Goal: Information Seeking & Learning: Get advice/opinions

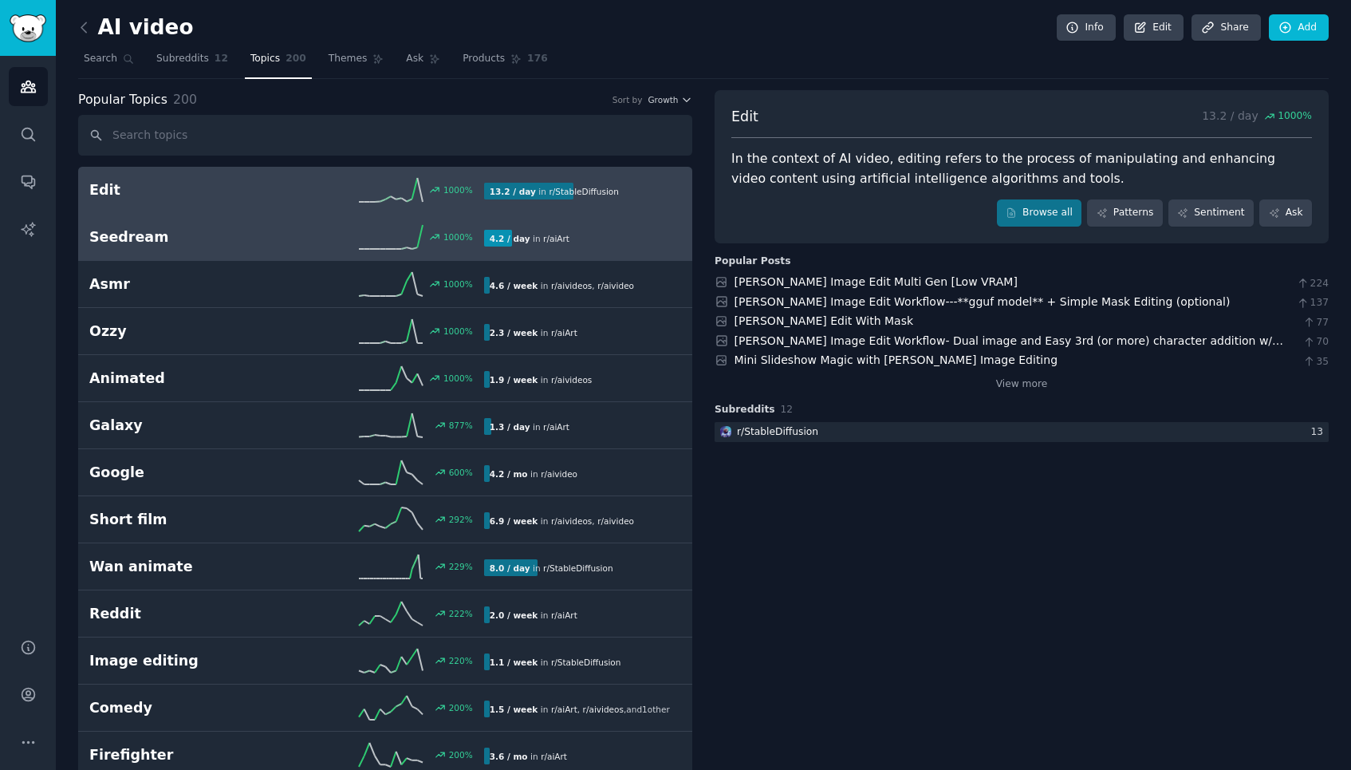
click at [253, 232] on h2 "Seedream" at bounding box center [187, 237] width 197 height 20
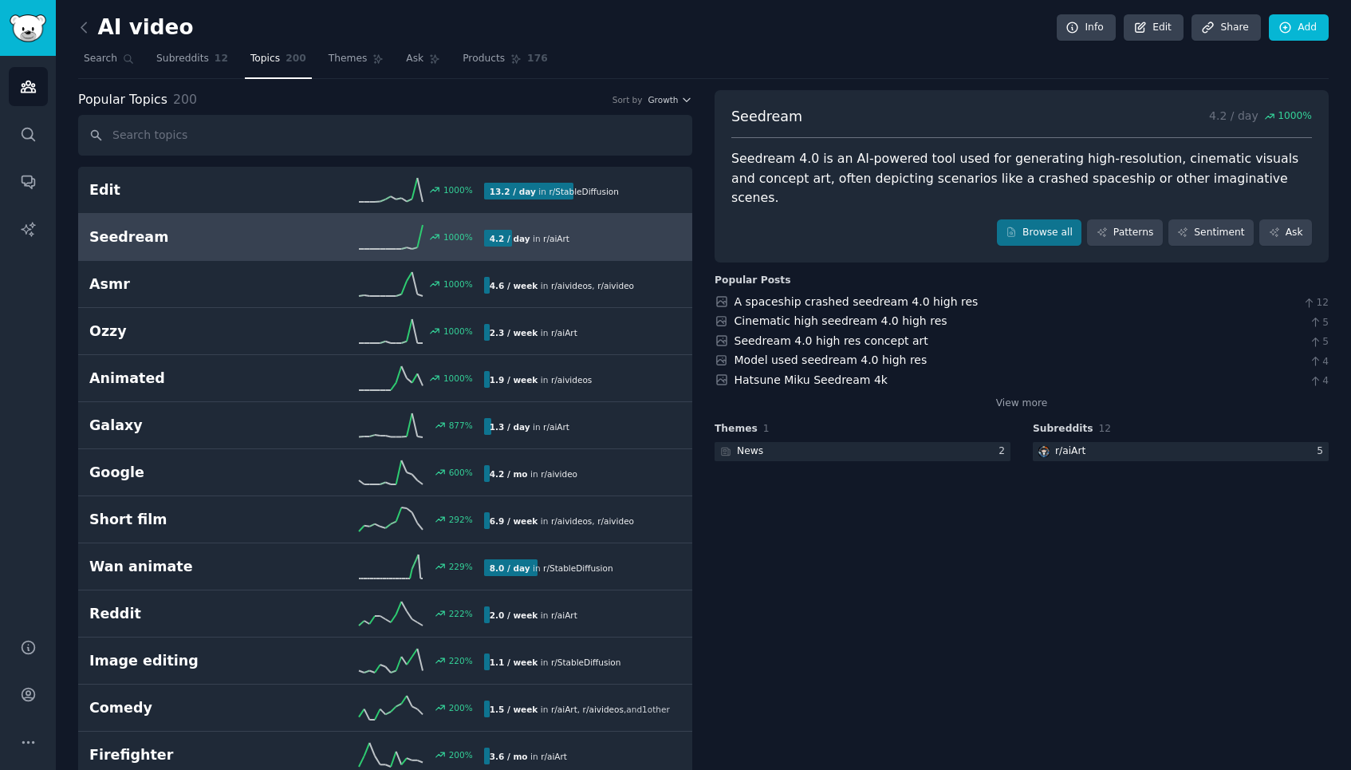
click at [265, 58] on span "Topics" at bounding box center [265, 59] width 30 height 14
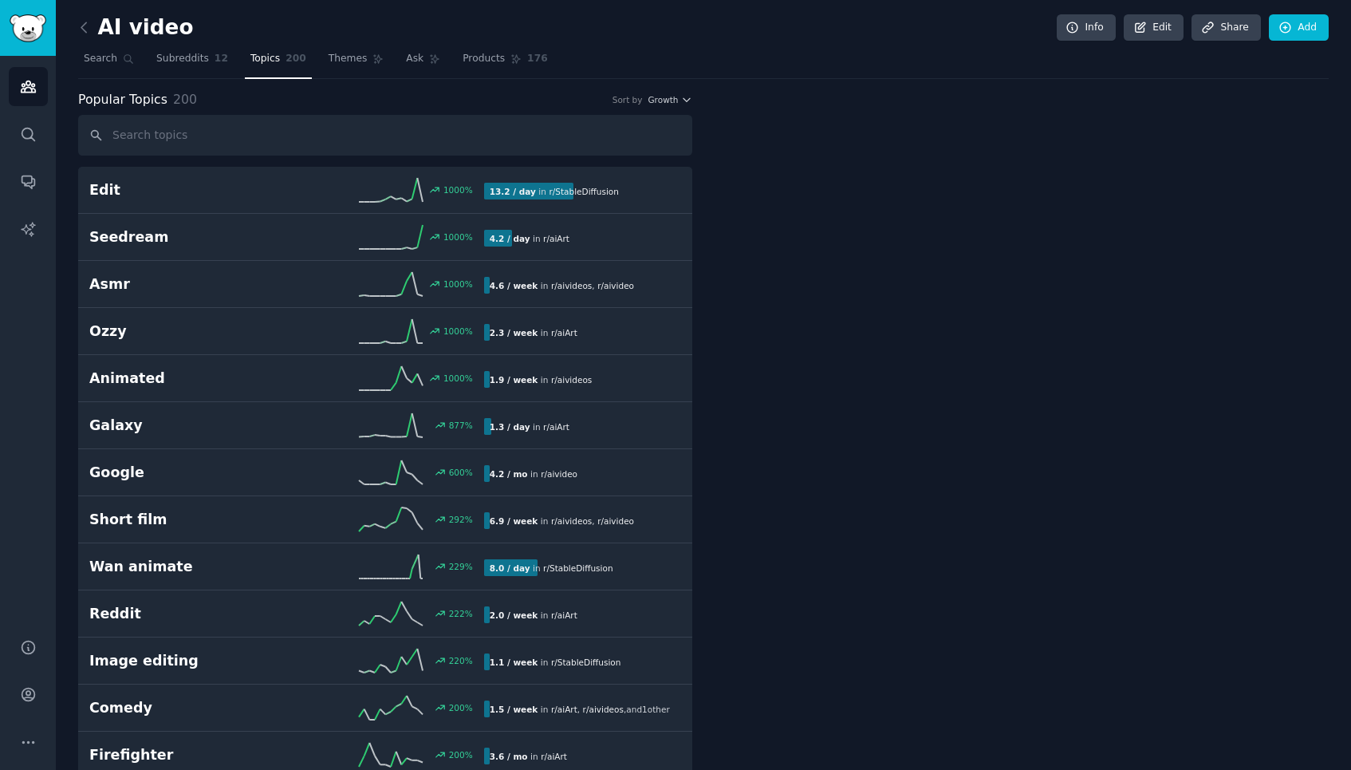
click at [261, 55] on span "Topics" at bounding box center [265, 59] width 30 height 14
click at [101, 53] on span "Search" at bounding box center [100, 59] width 33 height 14
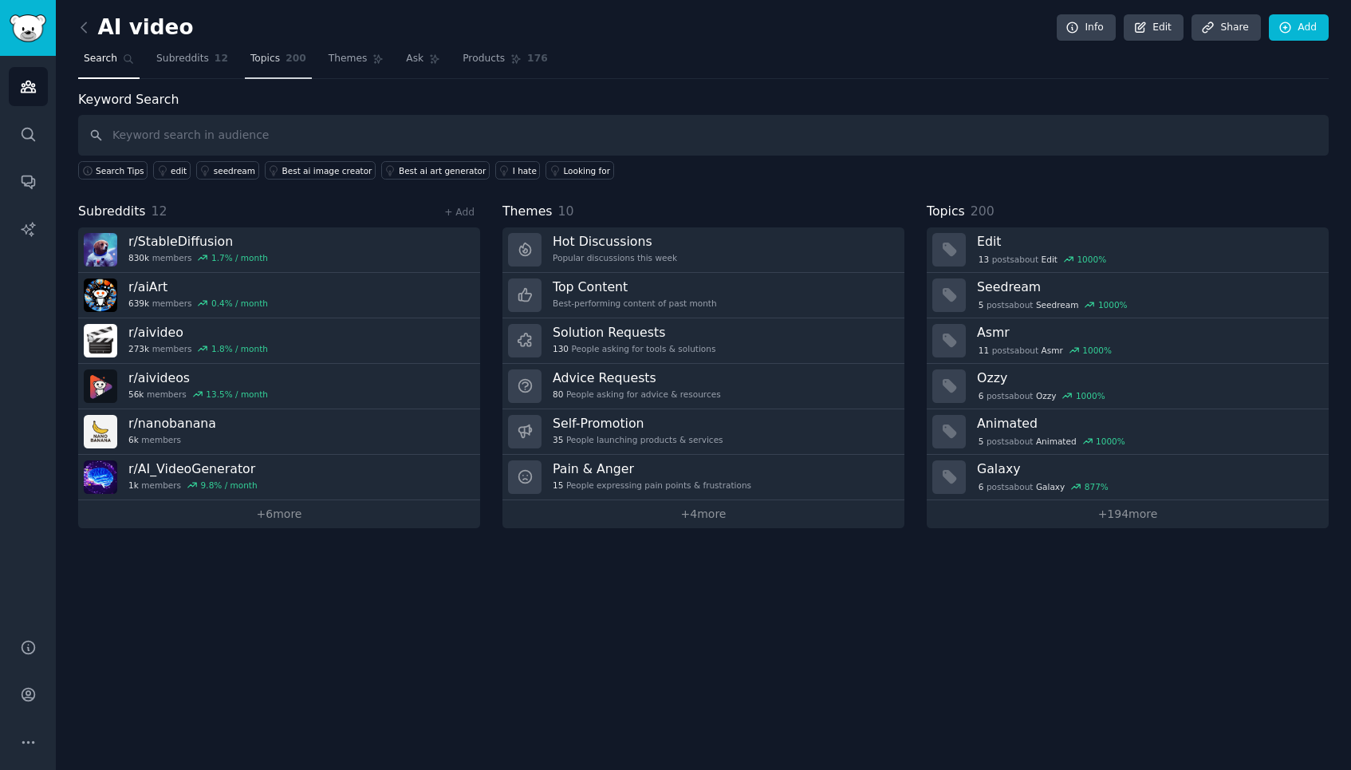
click at [274, 64] on span "Topics" at bounding box center [265, 59] width 30 height 14
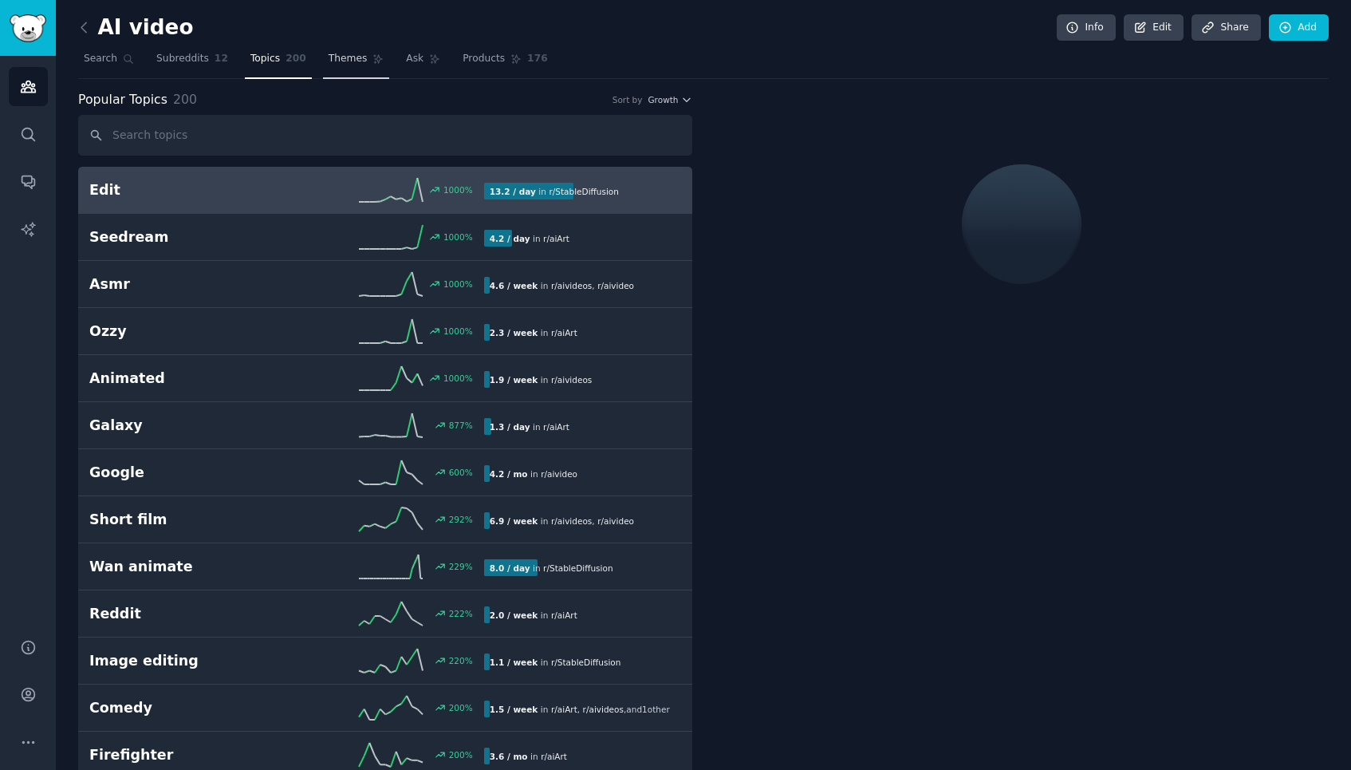
click at [344, 58] on span "Themes" at bounding box center [348, 59] width 39 height 14
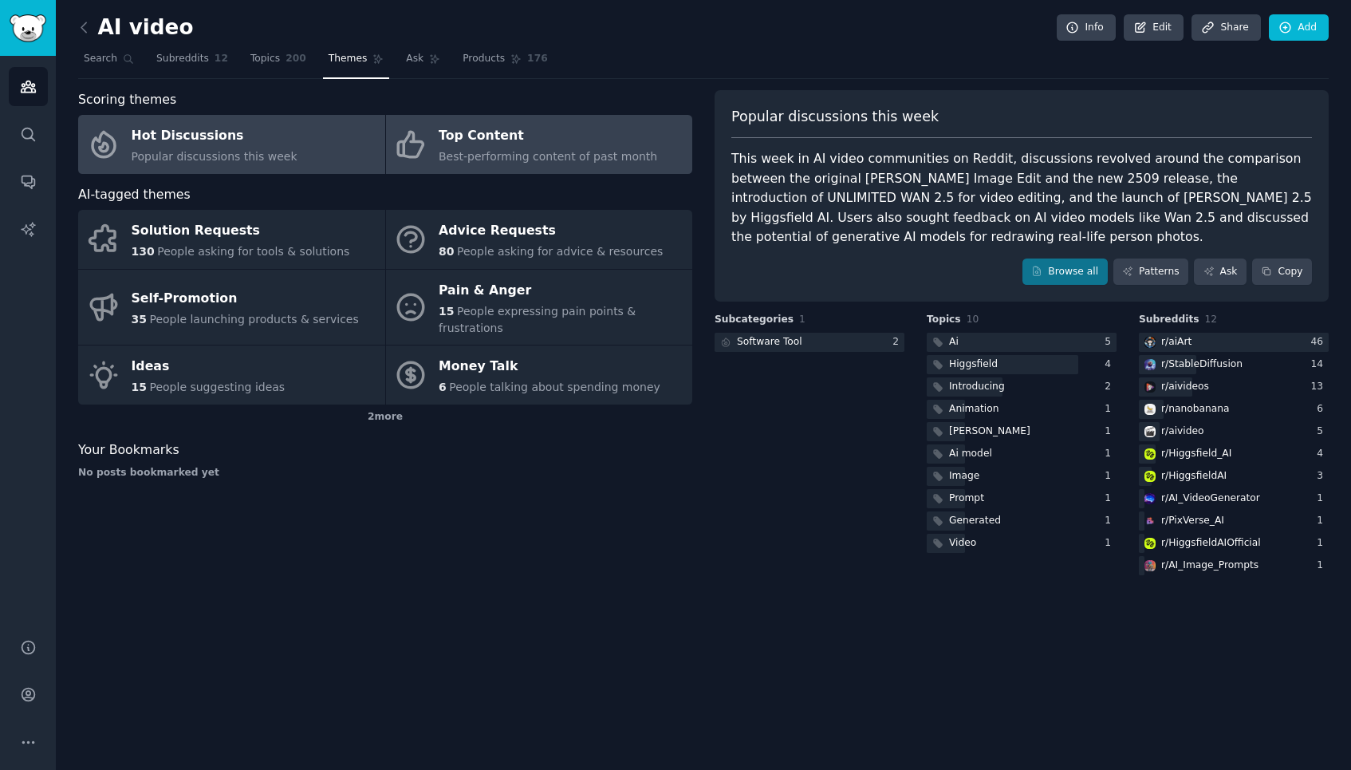
click at [470, 136] on div "Top Content" at bounding box center [548, 137] width 219 height 26
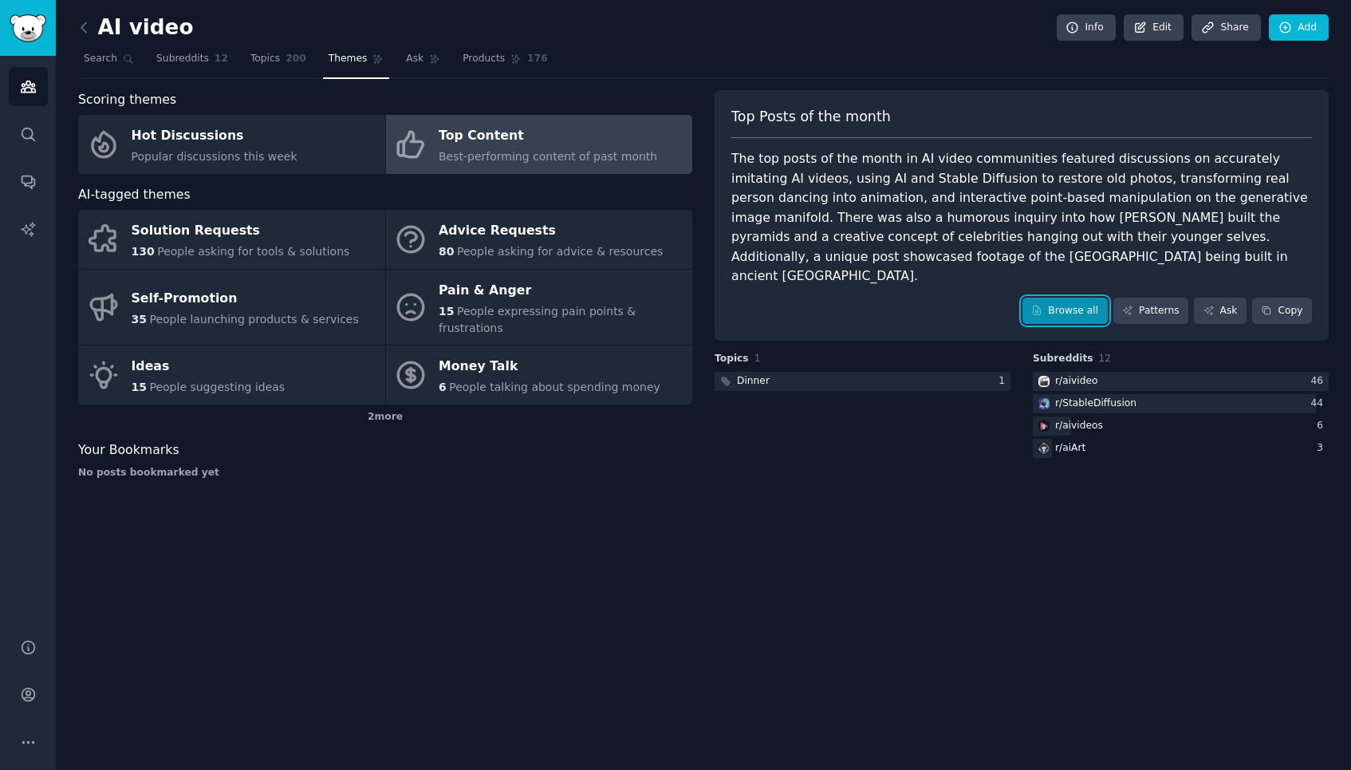
click at [1070, 297] on link "Browse all" at bounding box center [1064, 310] width 85 height 27
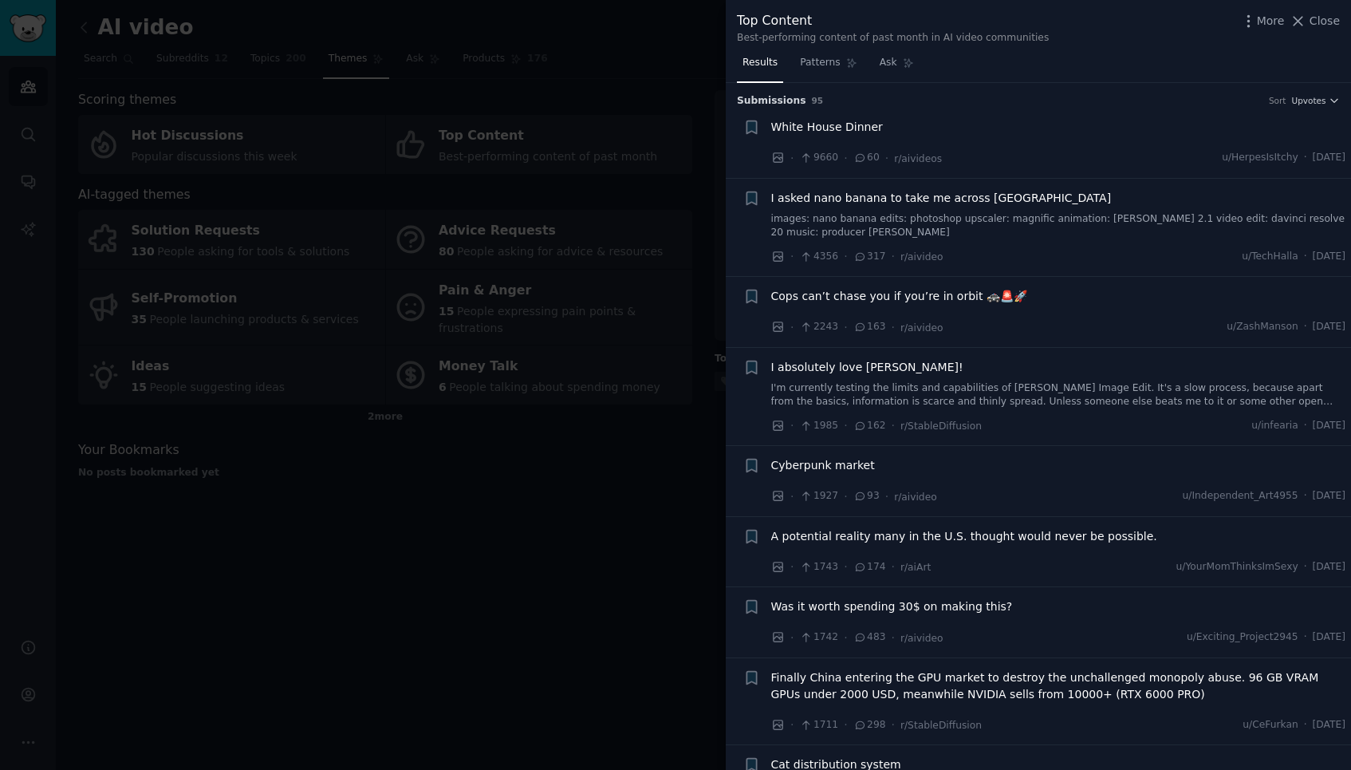
click at [1010, 203] on span "I asked nano banana to take me across [GEOGRAPHIC_DATA]" at bounding box center [941, 198] width 341 height 17
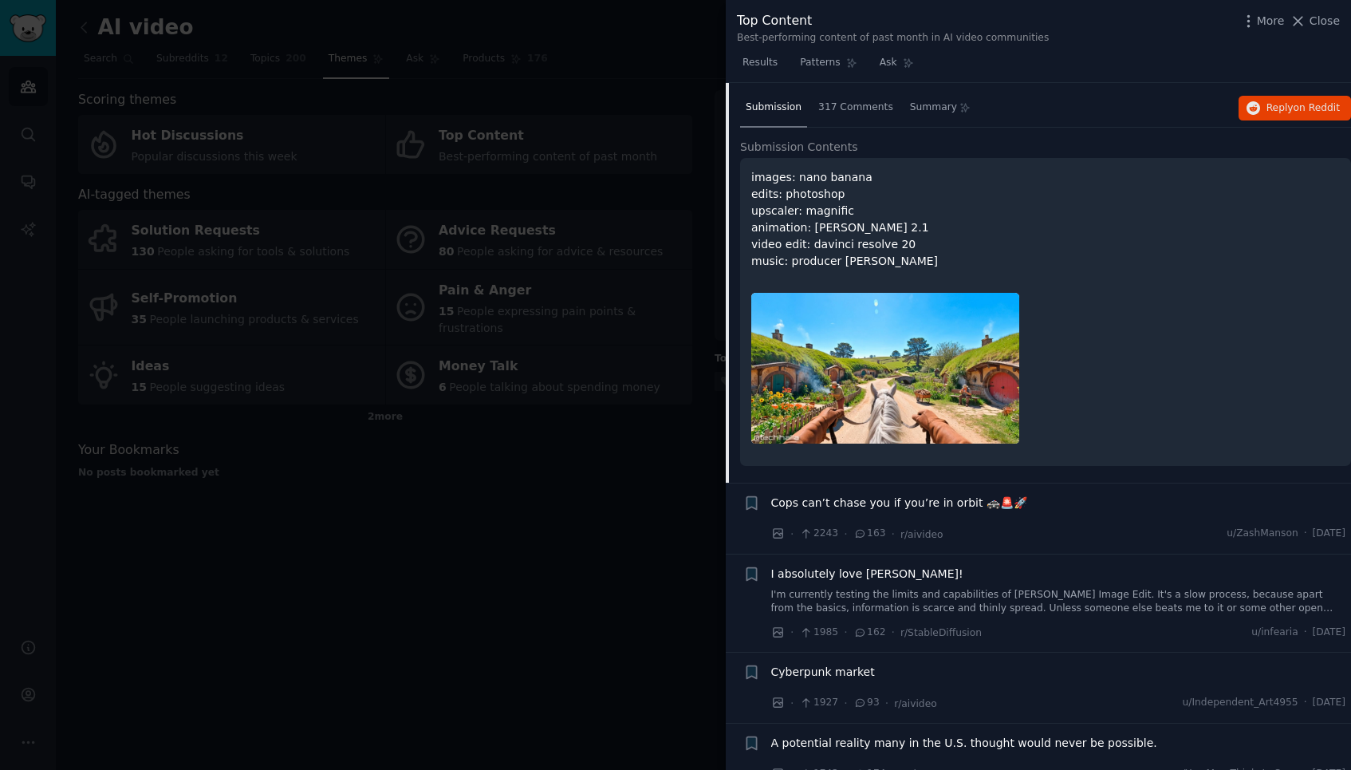
scroll to position [104, 0]
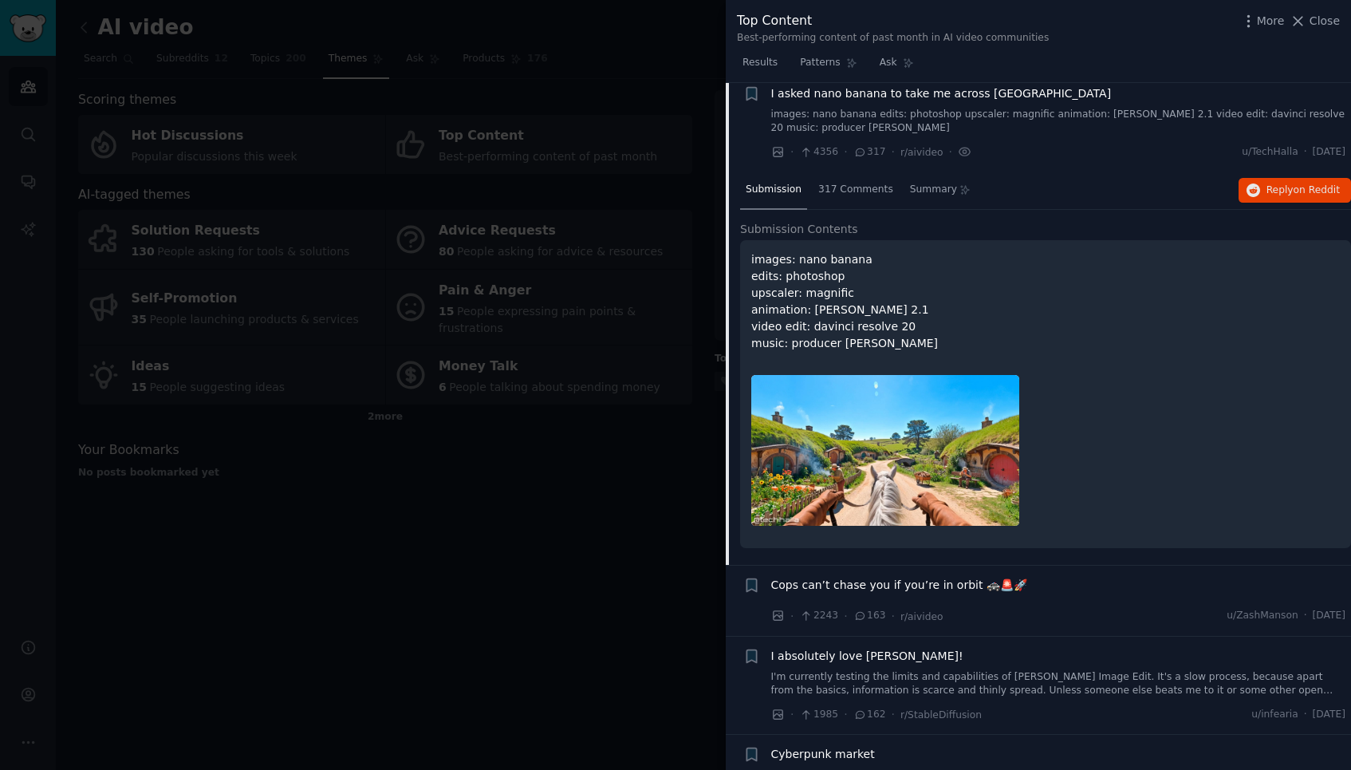
click at [309, 293] on div at bounding box center [675, 385] width 1351 height 770
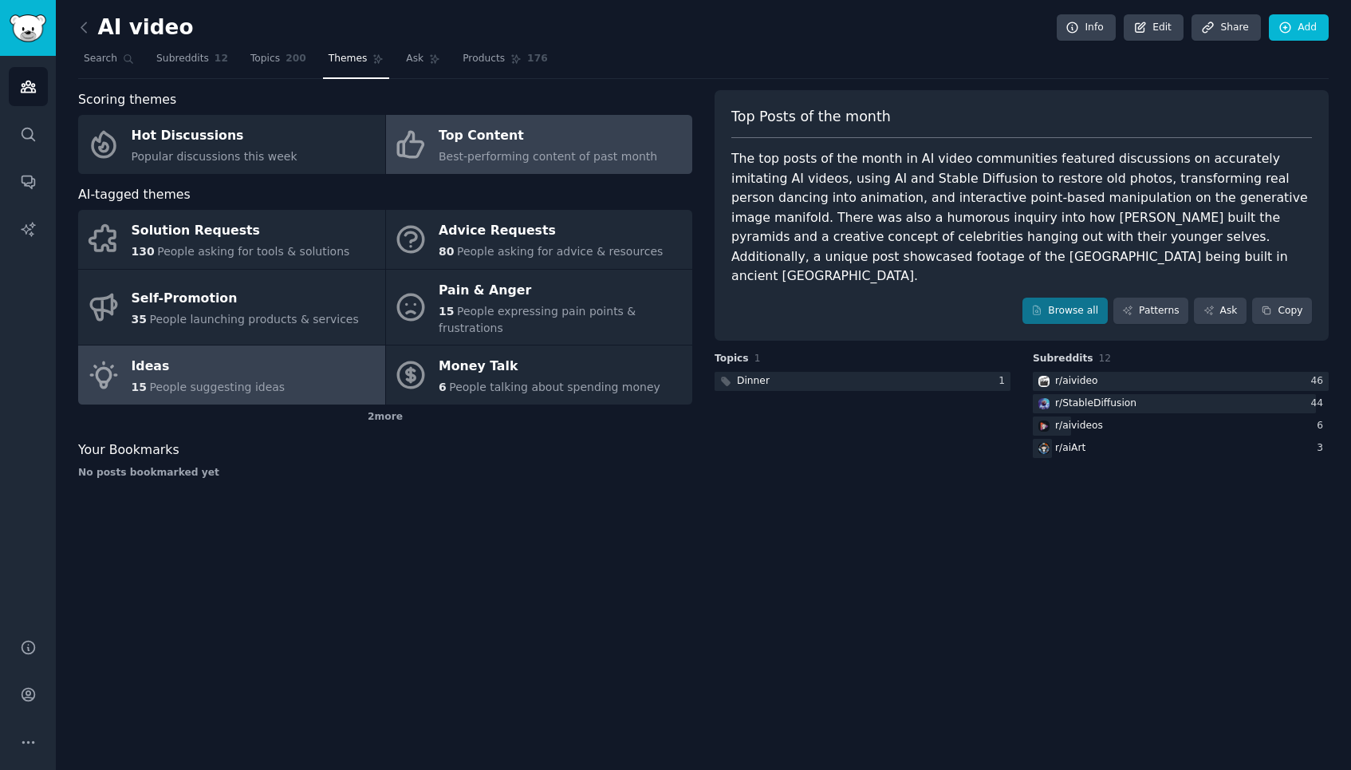
click at [256, 354] on div "Ideas" at bounding box center [209, 367] width 154 height 26
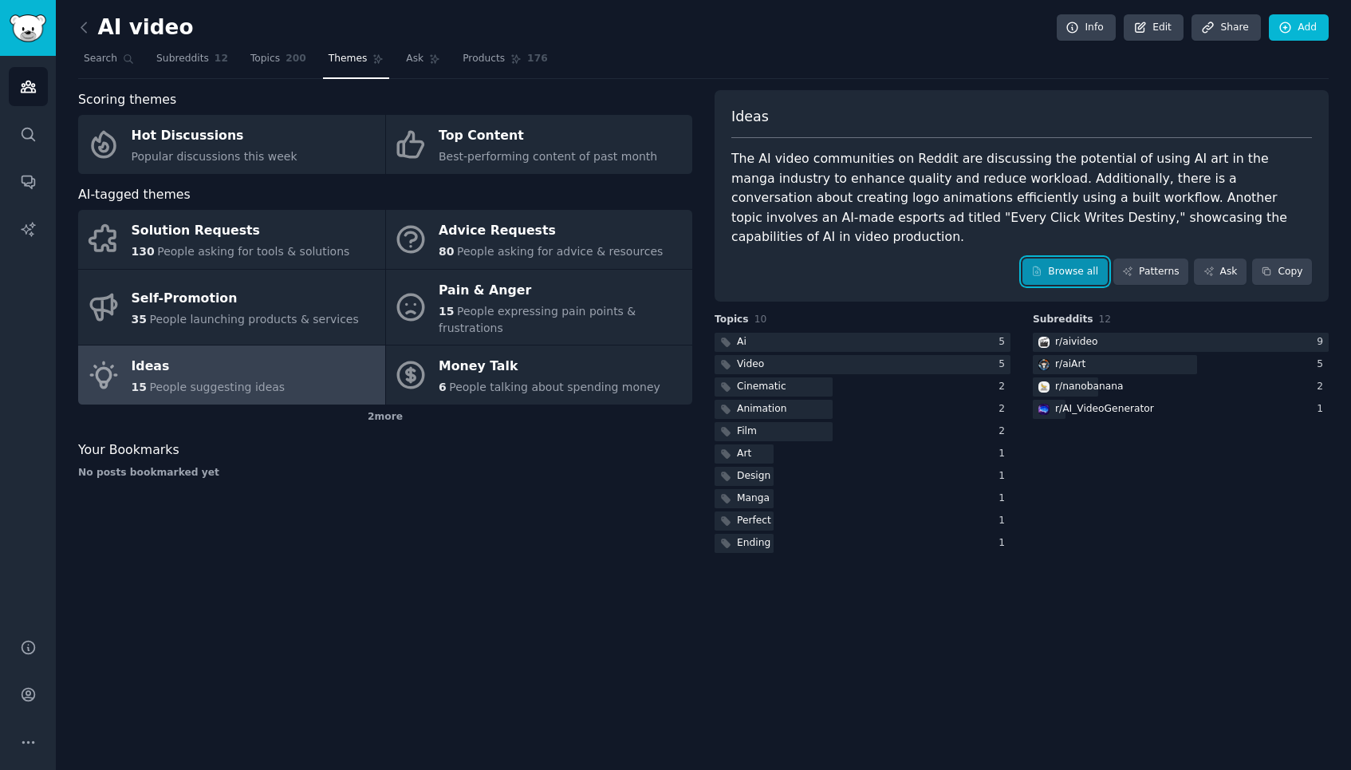
click at [1056, 258] on link "Browse all" at bounding box center [1064, 271] width 85 height 27
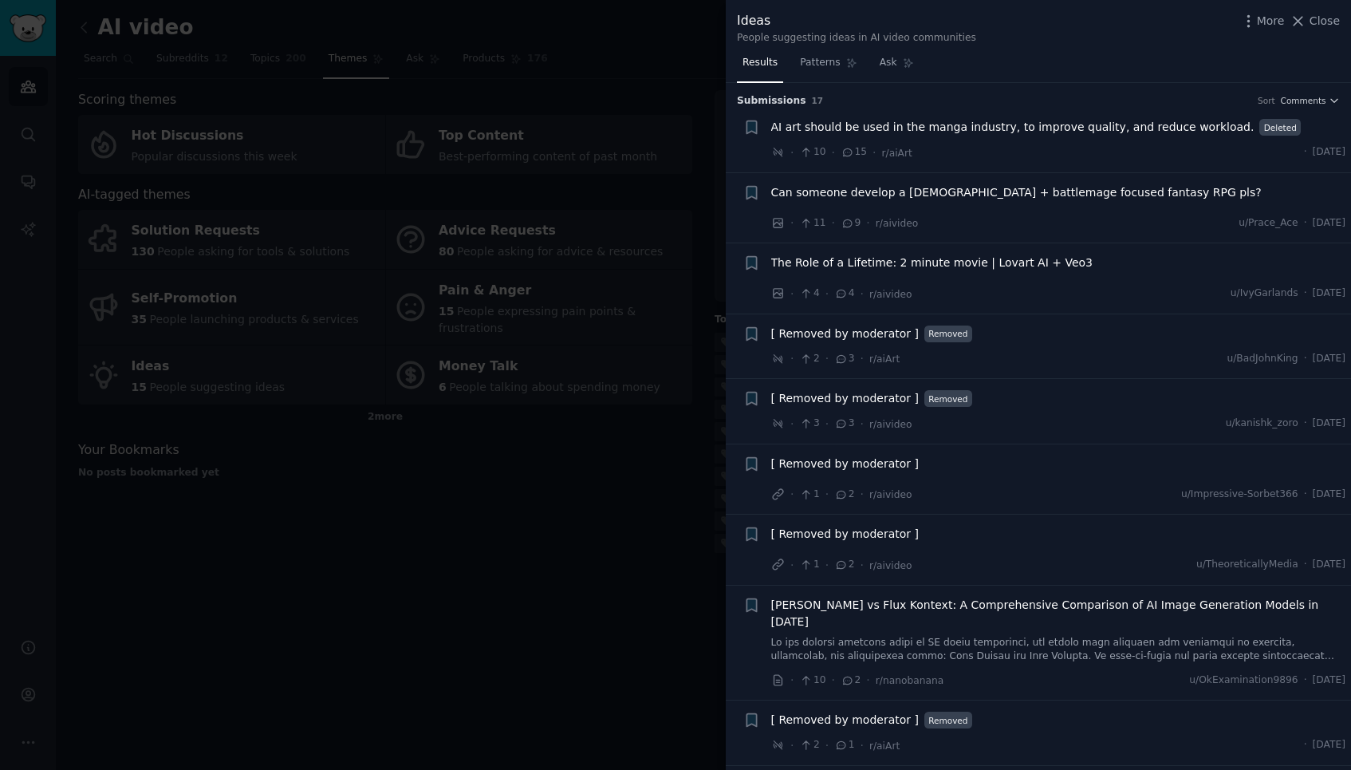
click at [489, 302] on div at bounding box center [675, 385] width 1351 height 770
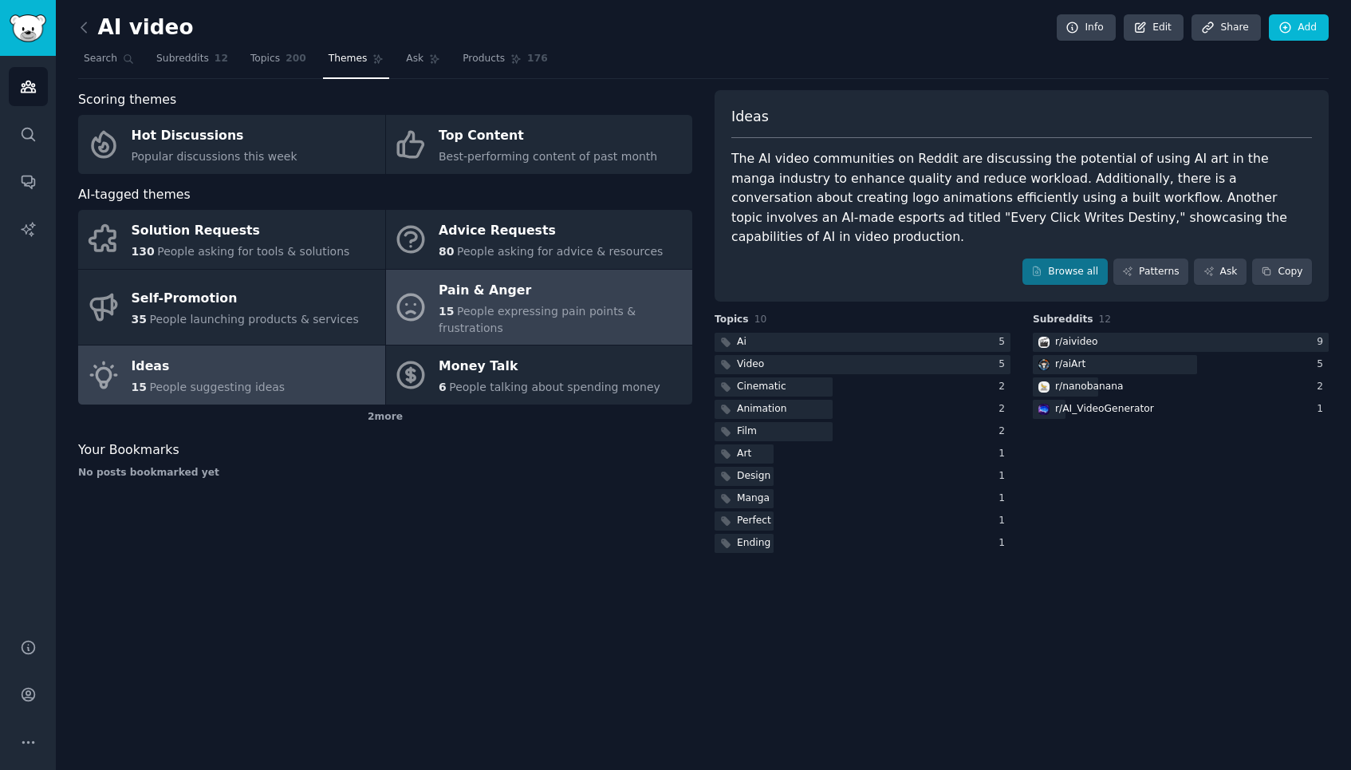
click at [511, 301] on div "Pain & Anger" at bounding box center [562, 291] width 246 height 26
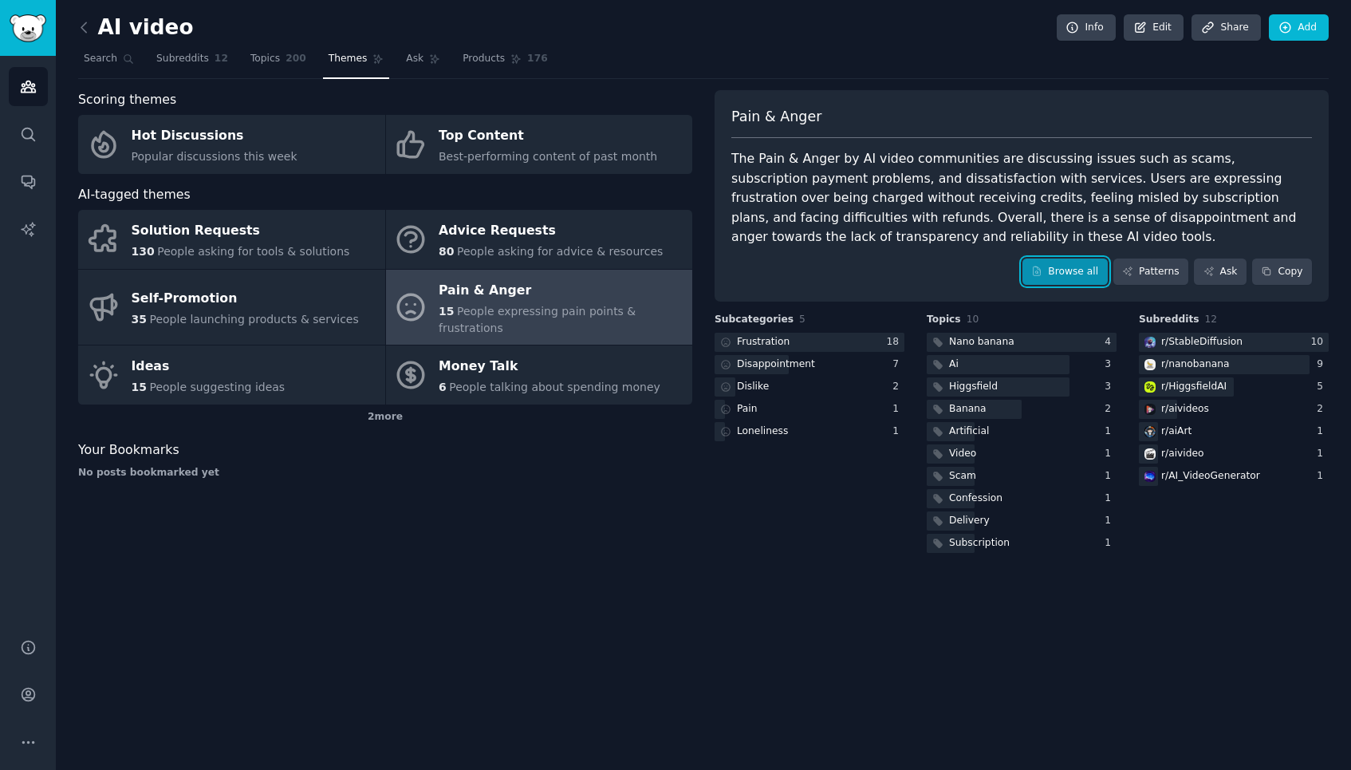
click at [1070, 266] on link "Browse all" at bounding box center [1064, 271] width 85 height 27
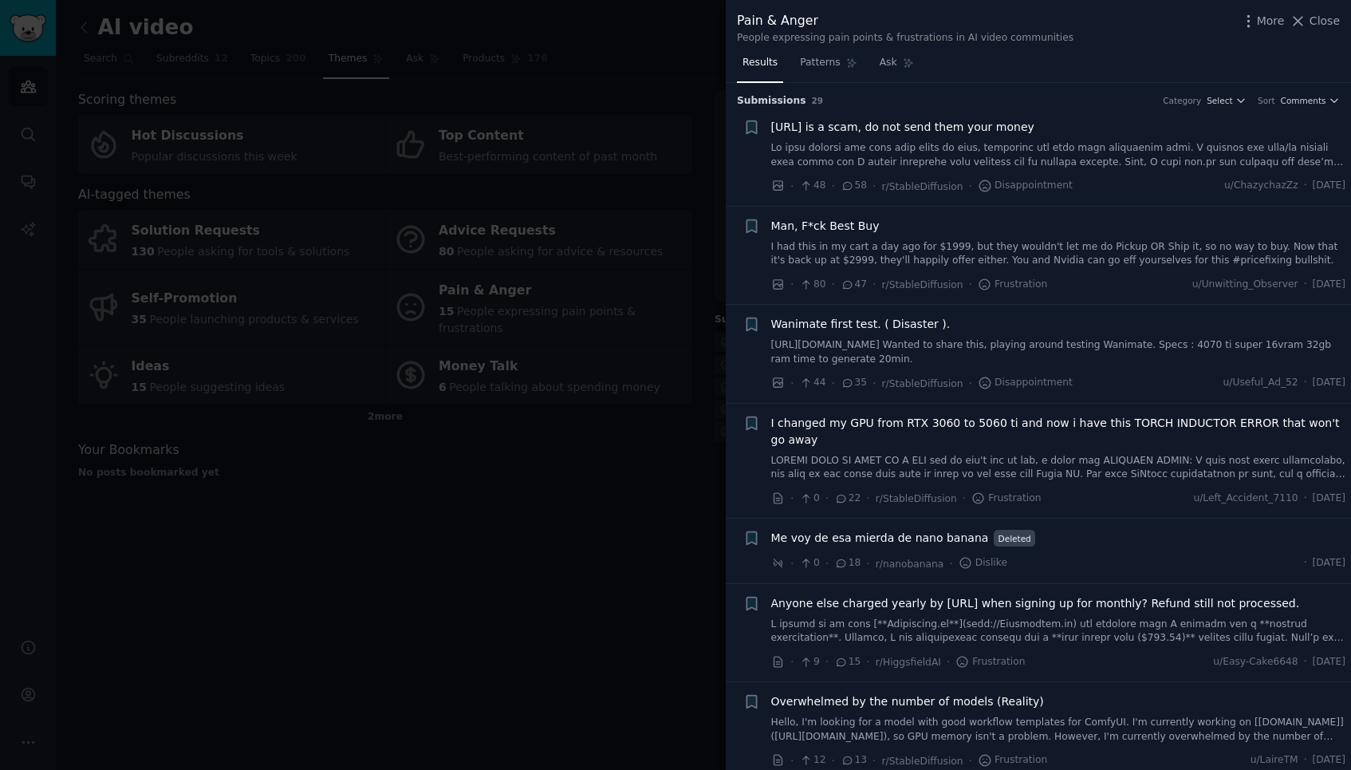
click at [1121, 352] on link "[URL][DOMAIN_NAME] Wanted to share this, playing around testing Wanimate. Specs…" at bounding box center [1058, 352] width 575 height 28
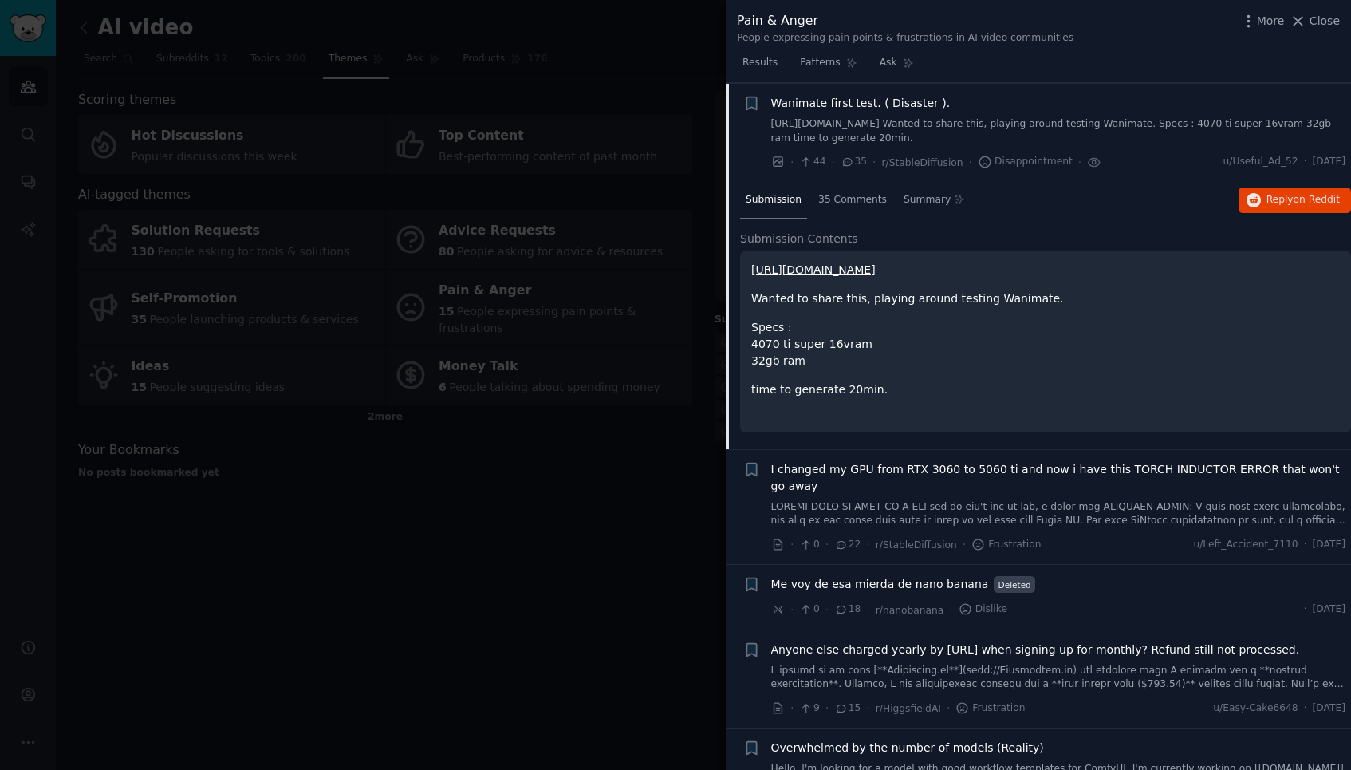
scroll to position [222, 0]
click at [876, 267] on link "[URL][DOMAIN_NAME]" at bounding box center [813, 268] width 124 height 13
click at [827, 62] on span "Patterns" at bounding box center [820, 63] width 40 height 14
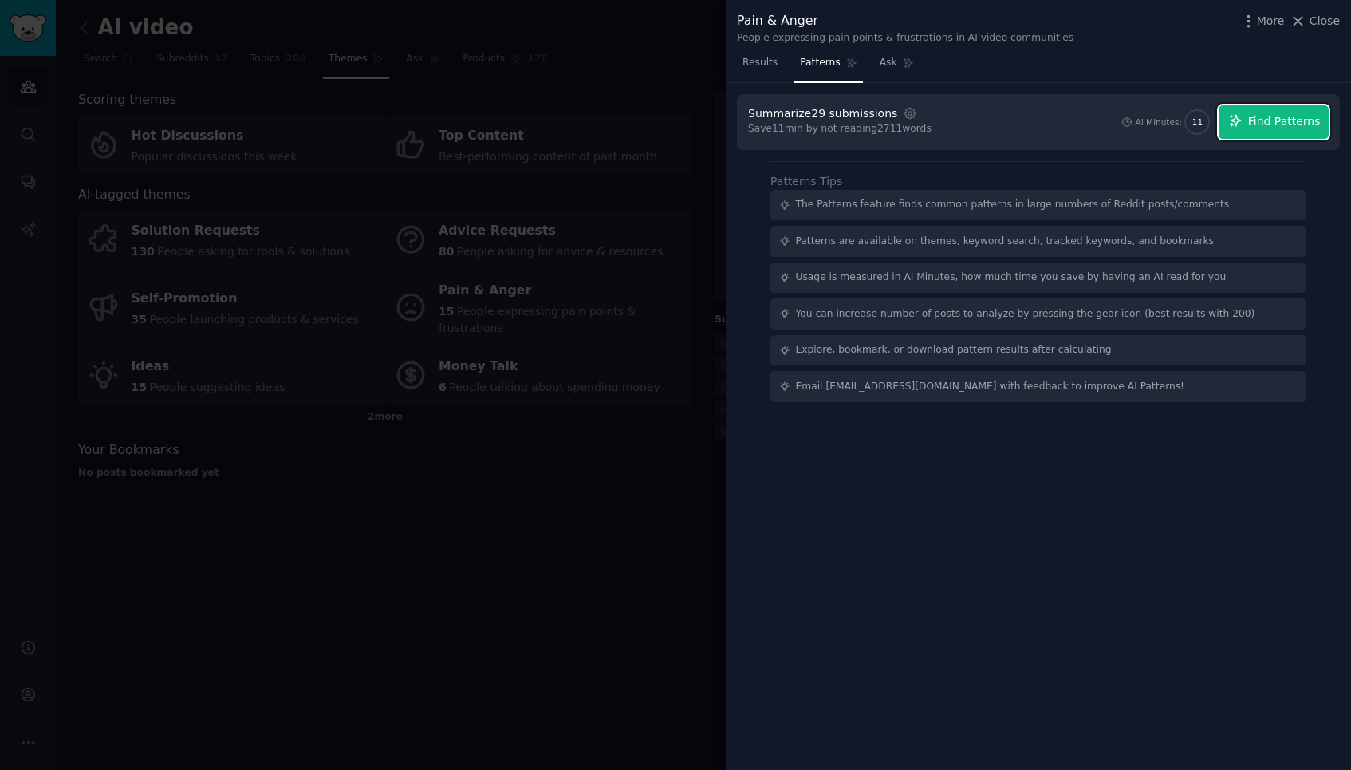
click at [1271, 123] on span "Find Patterns" at bounding box center [1284, 121] width 73 height 17
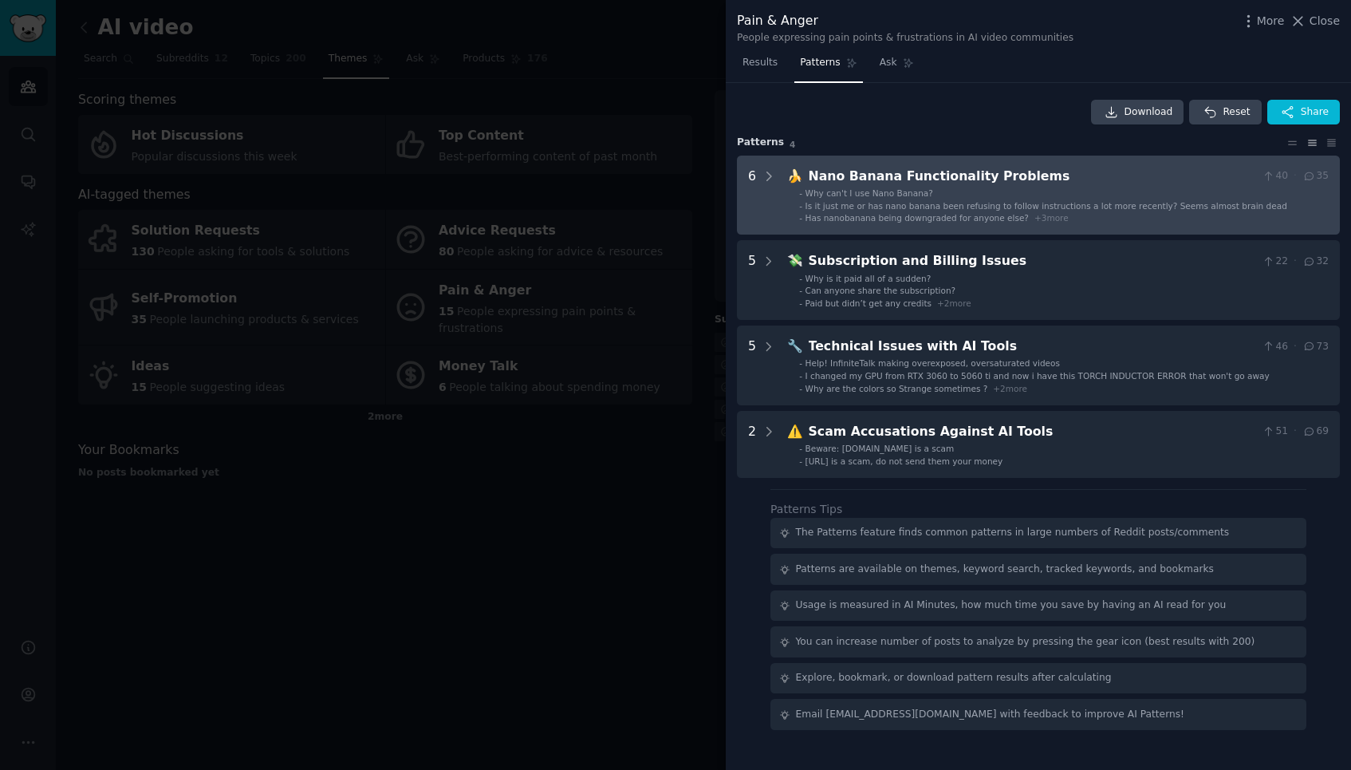
click at [989, 215] on span "Has nanobanana being downgraded for anyone else?" at bounding box center [917, 218] width 223 height 10
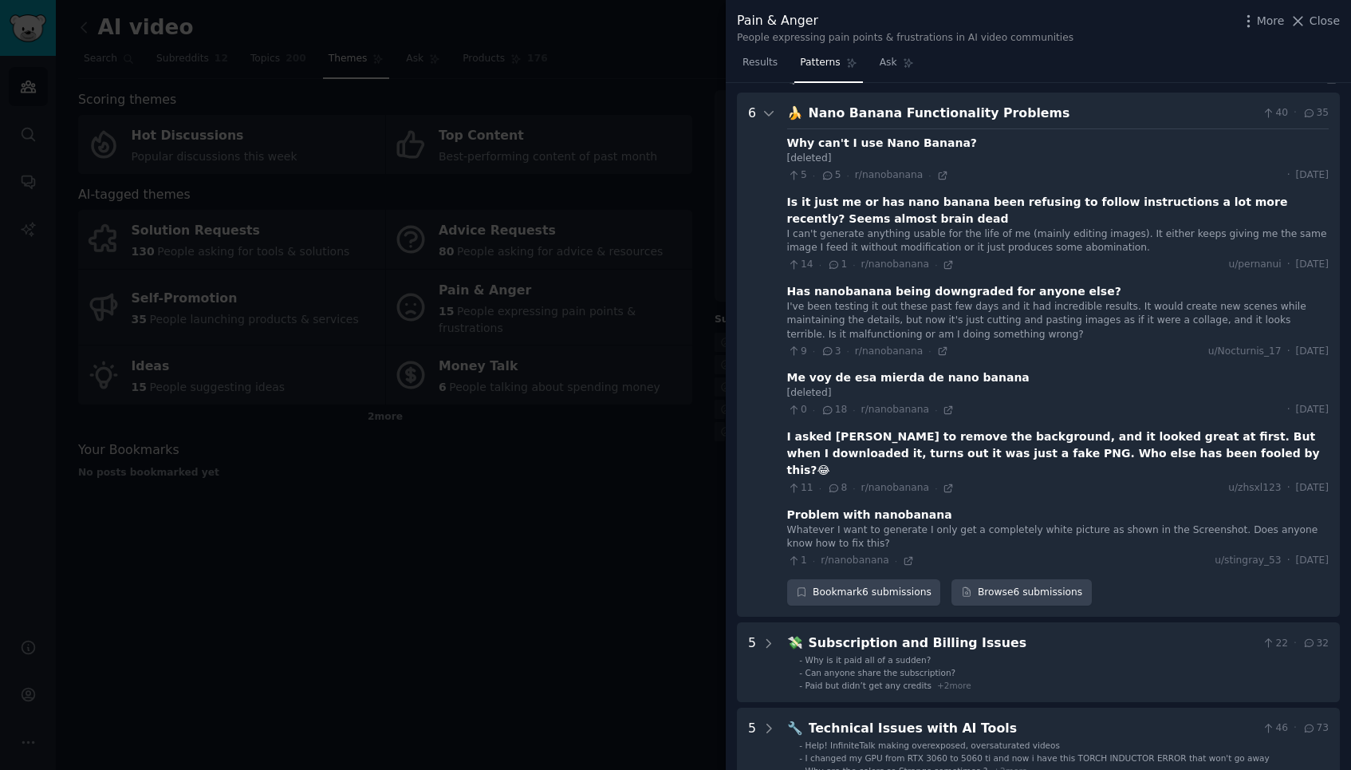
scroll to position [73, 0]
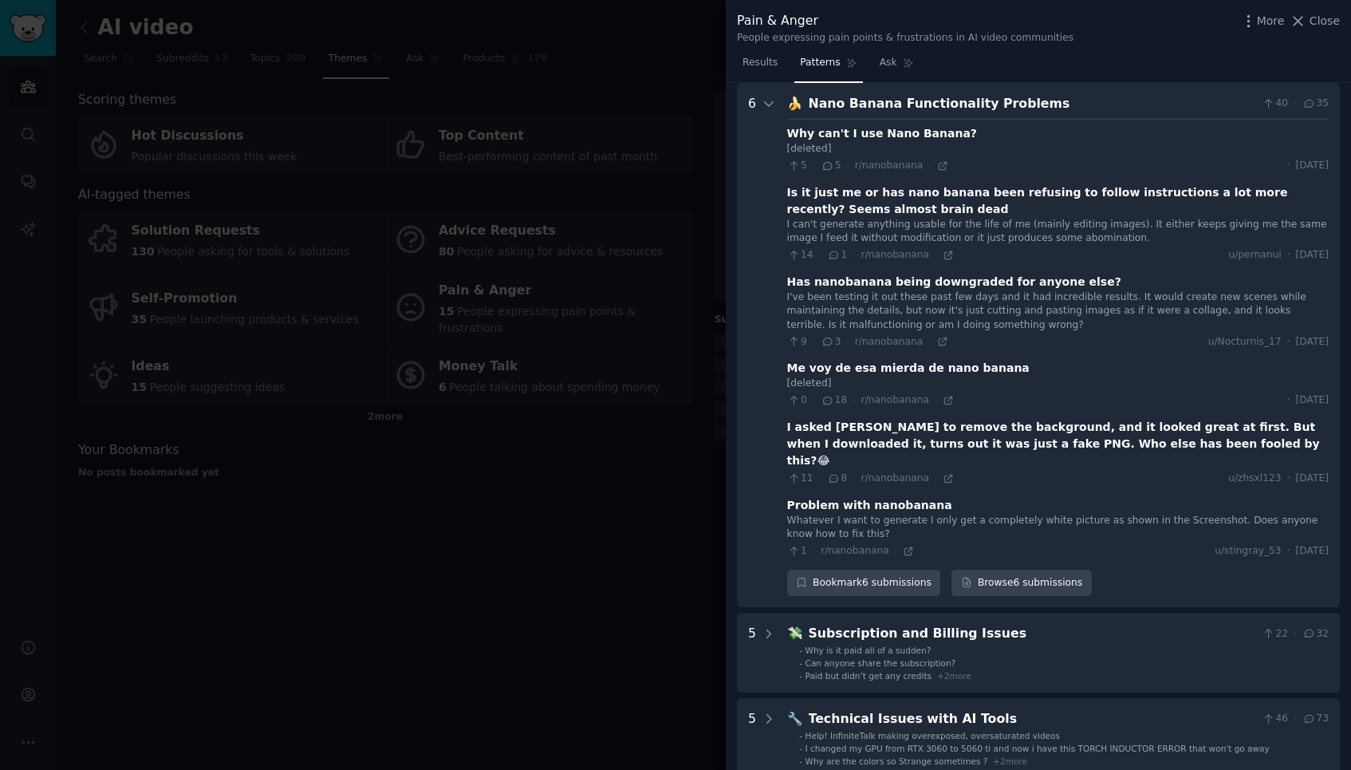
click at [531, 461] on div at bounding box center [675, 385] width 1351 height 770
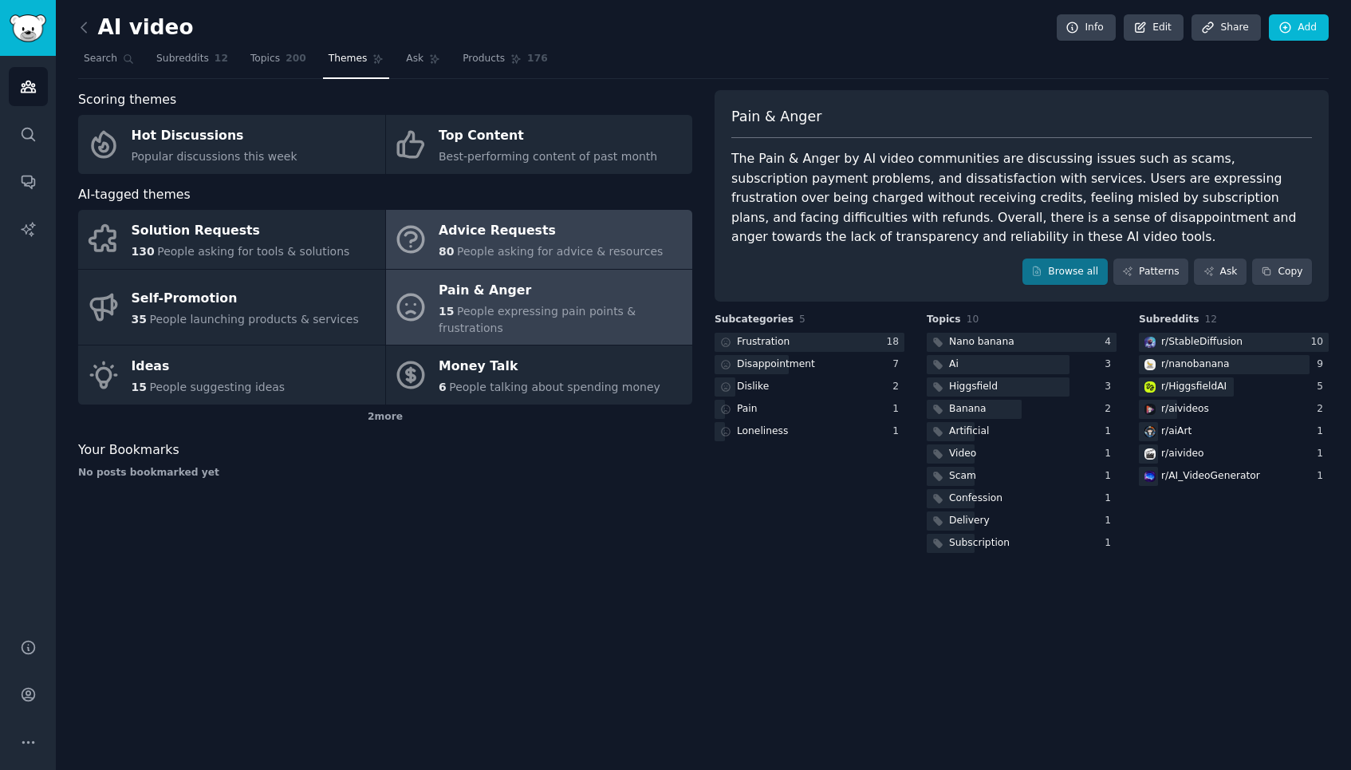
click at [524, 245] on span "People asking for advice & resources" at bounding box center [560, 251] width 206 height 13
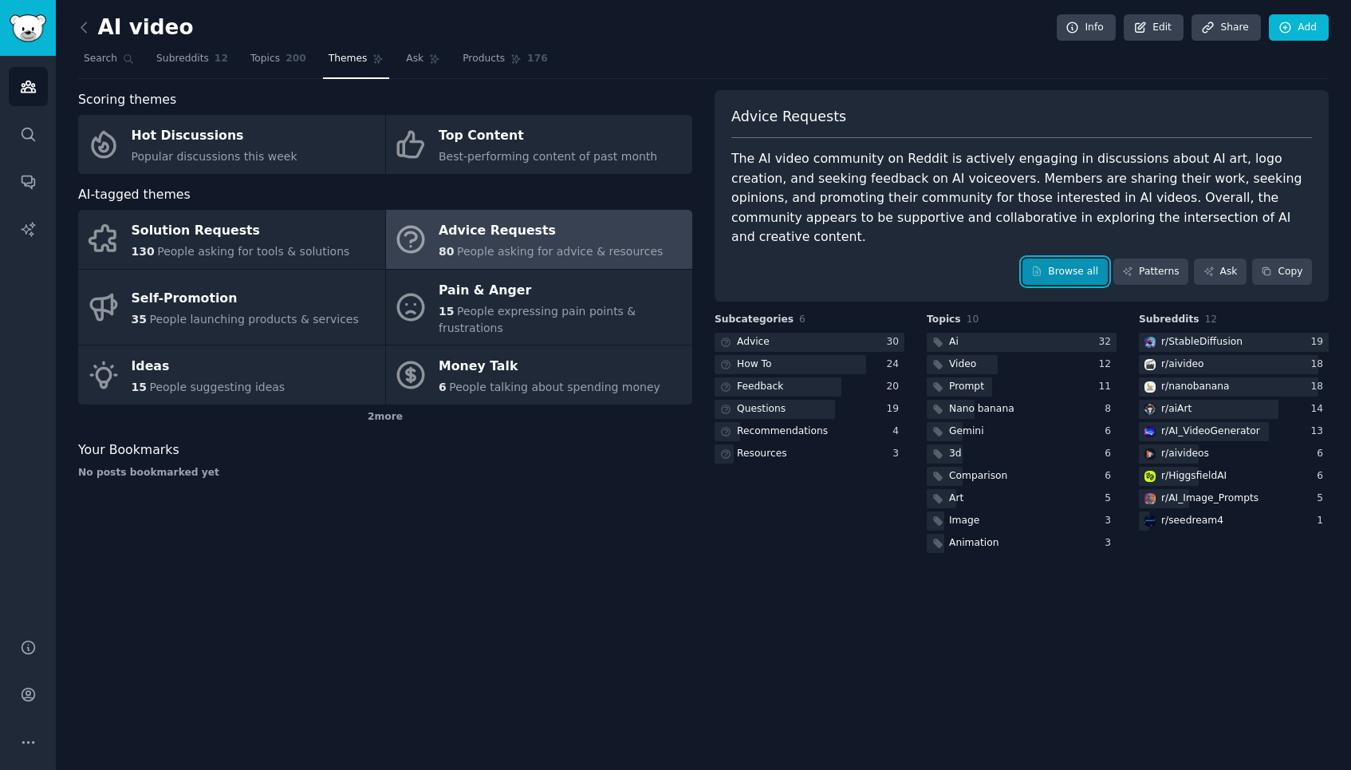
click at [1059, 258] on link "Browse all" at bounding box center [1064, 271] width 85 height 27
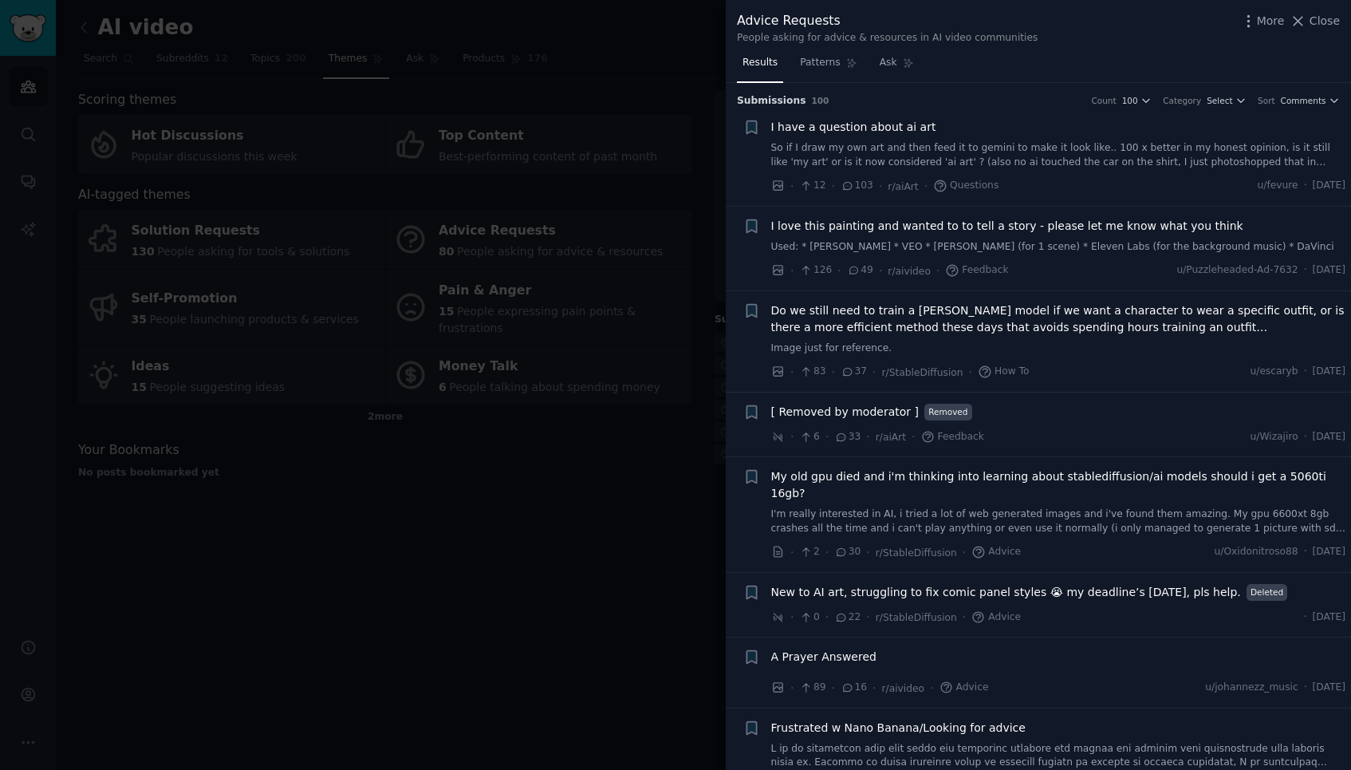
click at [1088, 160] on link "So if I draw my own art and then feed it to gemini to make it look like.. 100 x…" at bounding box center [1058, 155] width 575 height 28
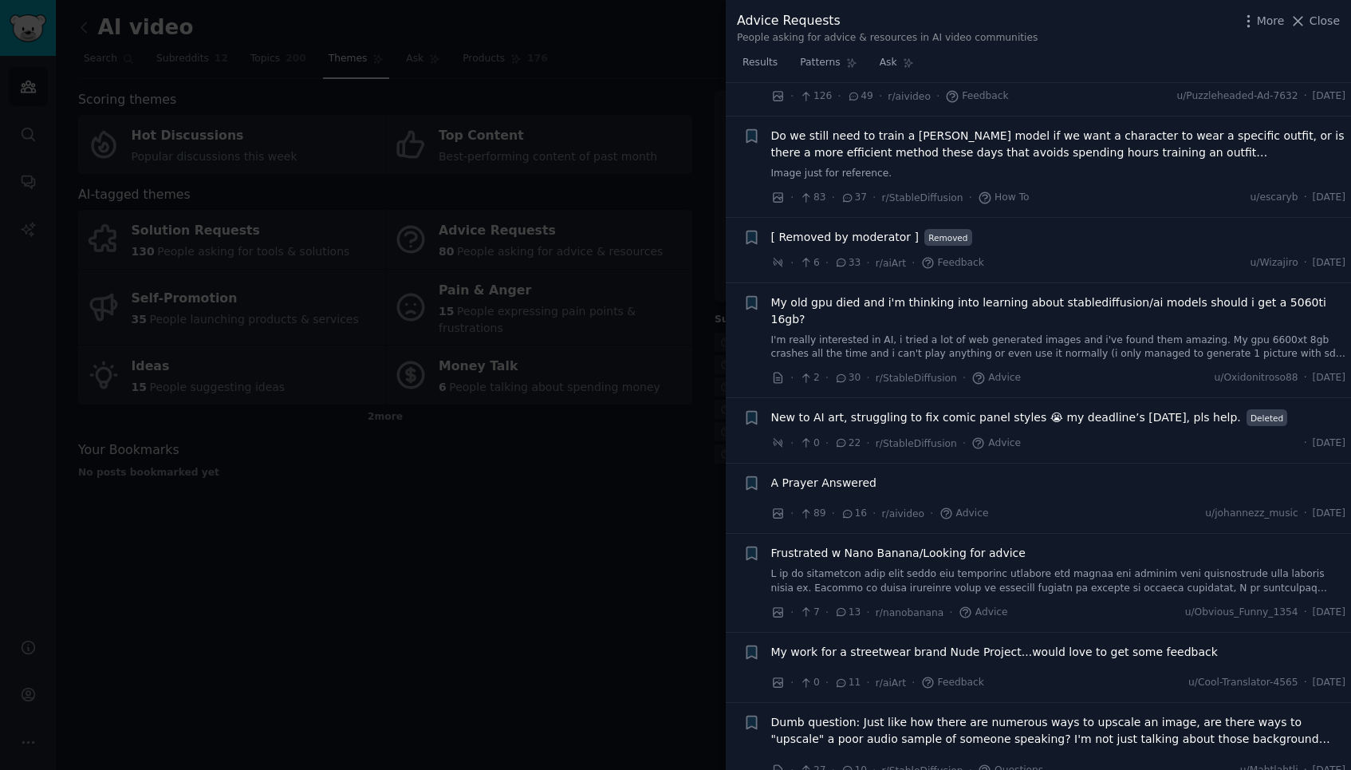
scroll to position [810, 0]
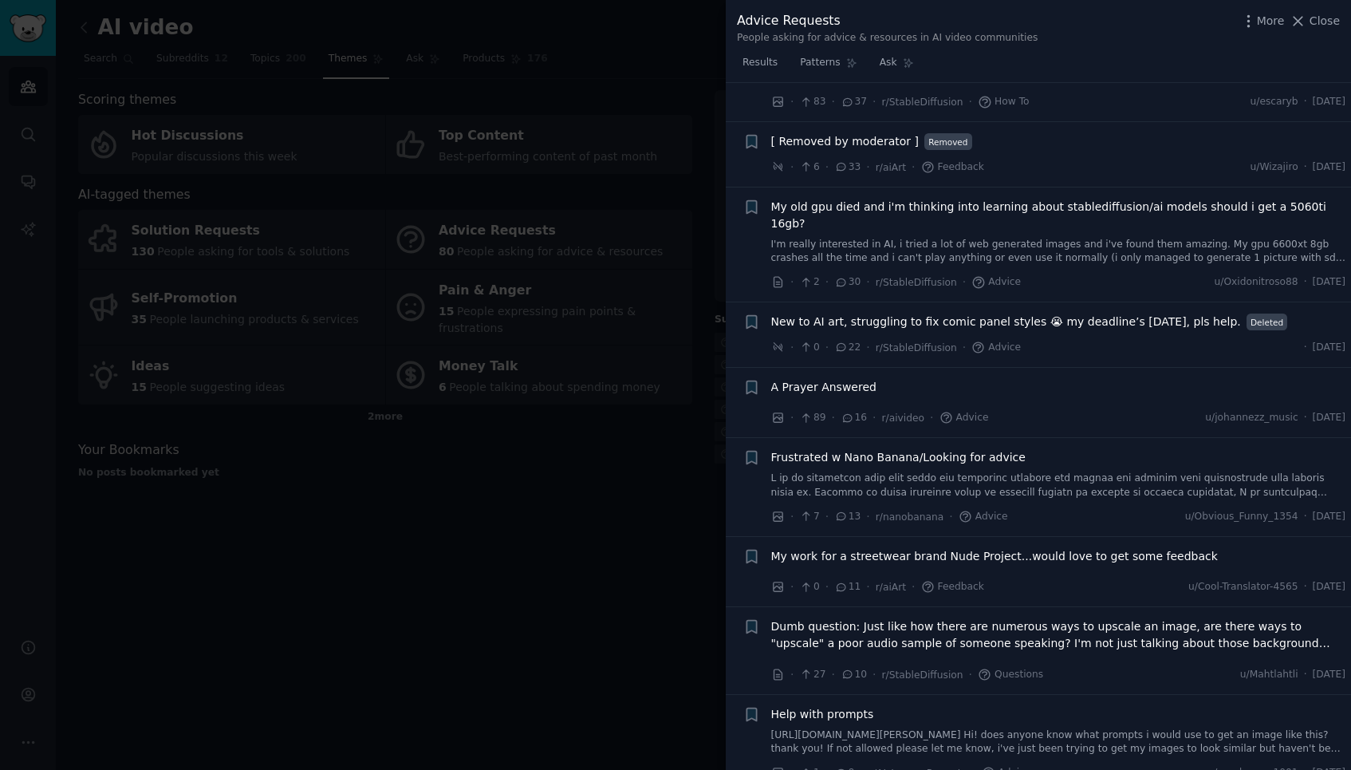
click at [971, 313] on span "New to AI art, struggling to fix comic panel styles 😭 my deadline’s [DATE], pls…" at bounding box center [1006, 321] width 470 height 17
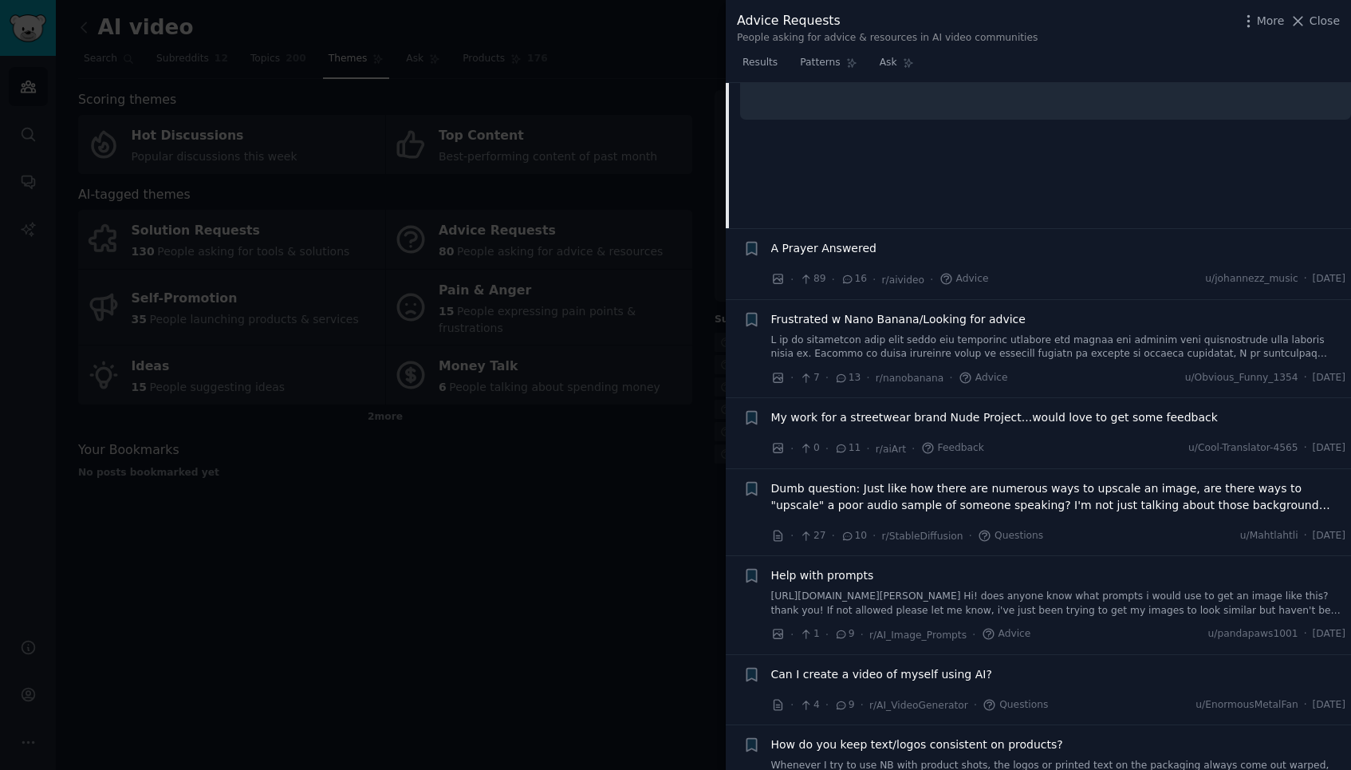
scroll to position [657, 0]
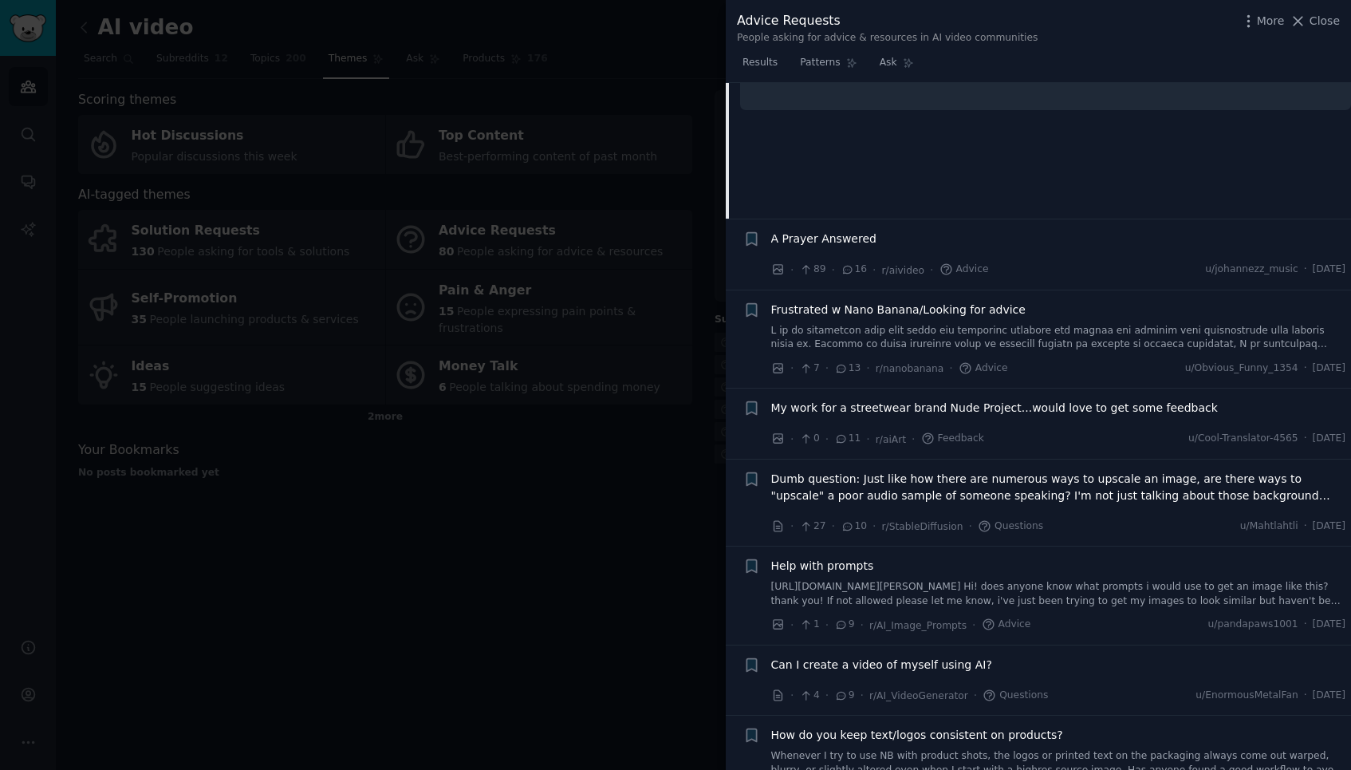
click at [987, 324] on link at bounding box center [1058, 338] width 575 height 28
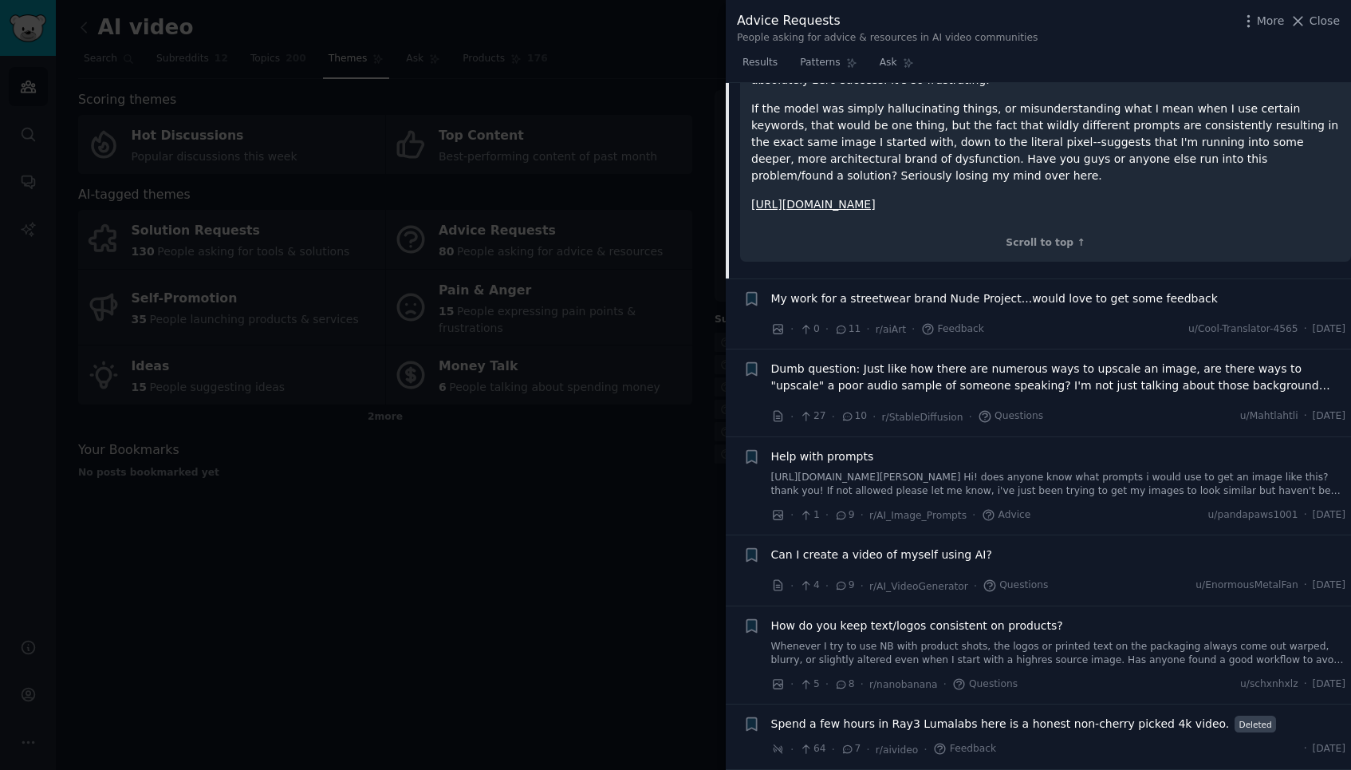
scroll to position [1423, 0]
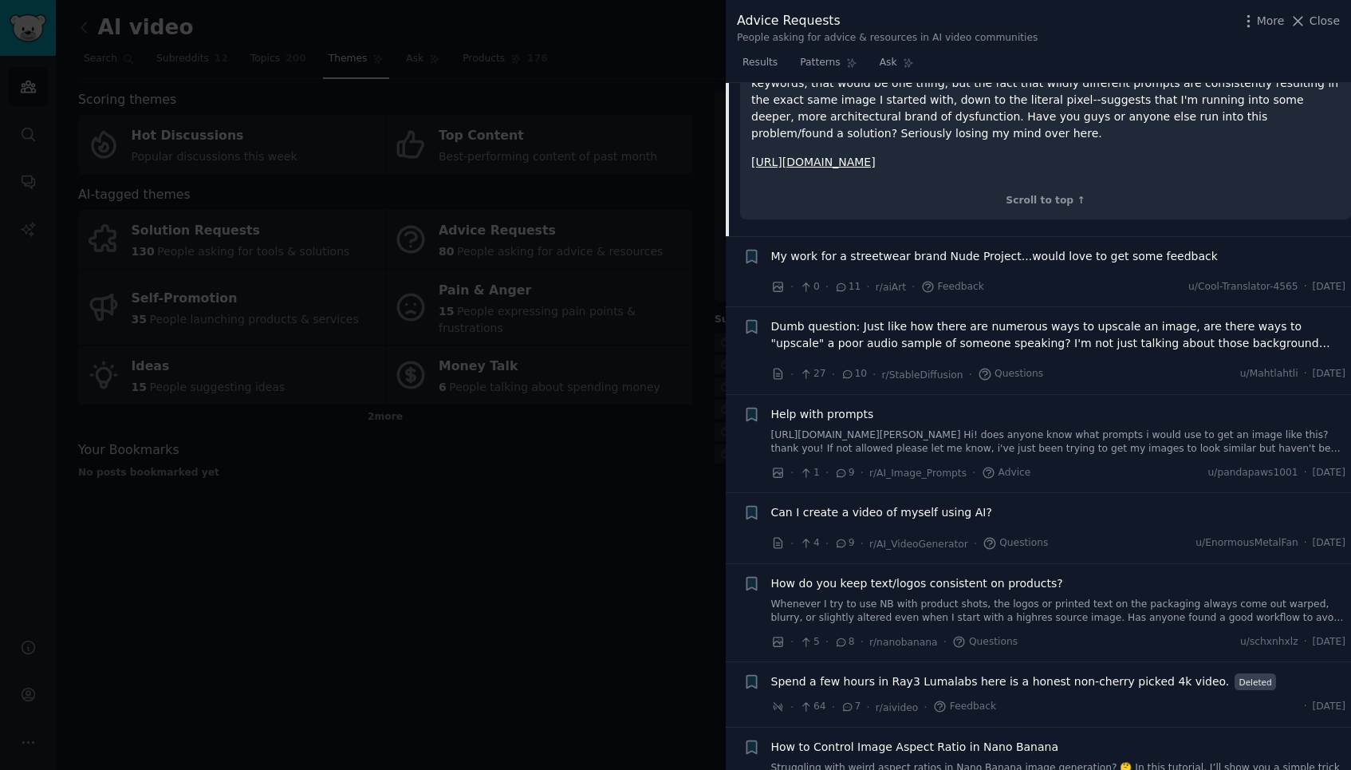
click at [982, 318] on span "Dumb question: Just like how there are numerous ways to upscale an image, are t…" at bounding box center [1058, 334] width 575 height 33
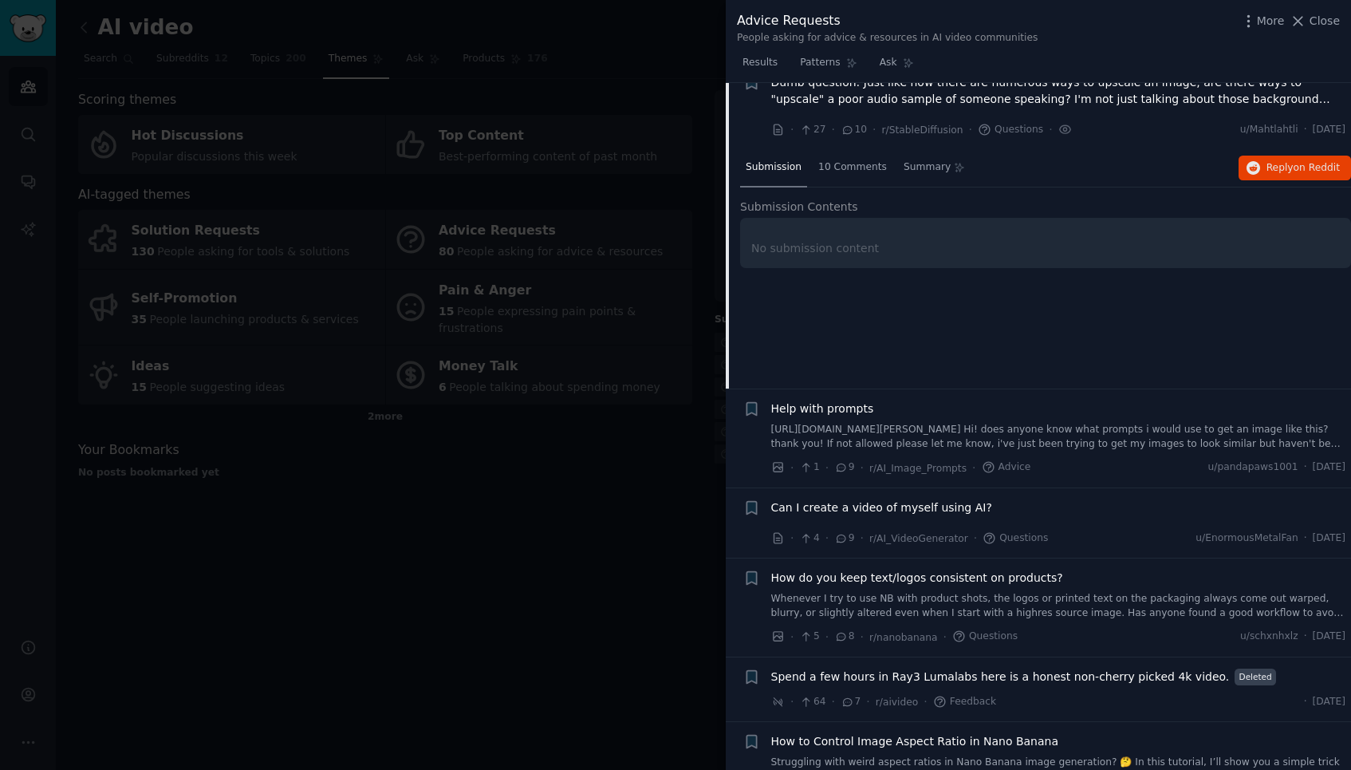
scroll to position [778, 0]
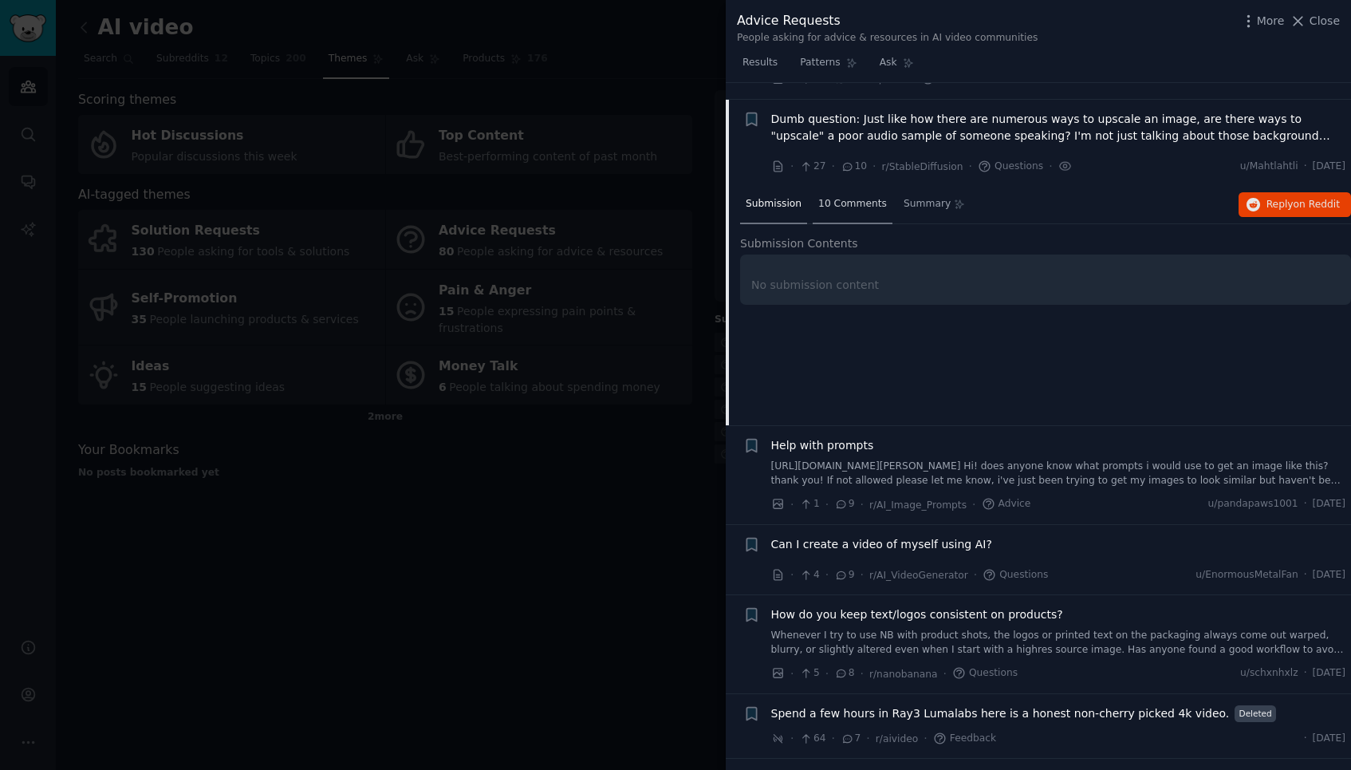
click at [861, 197] on span "10 Comments" at bounding box center [852, 204] width 69 height 14
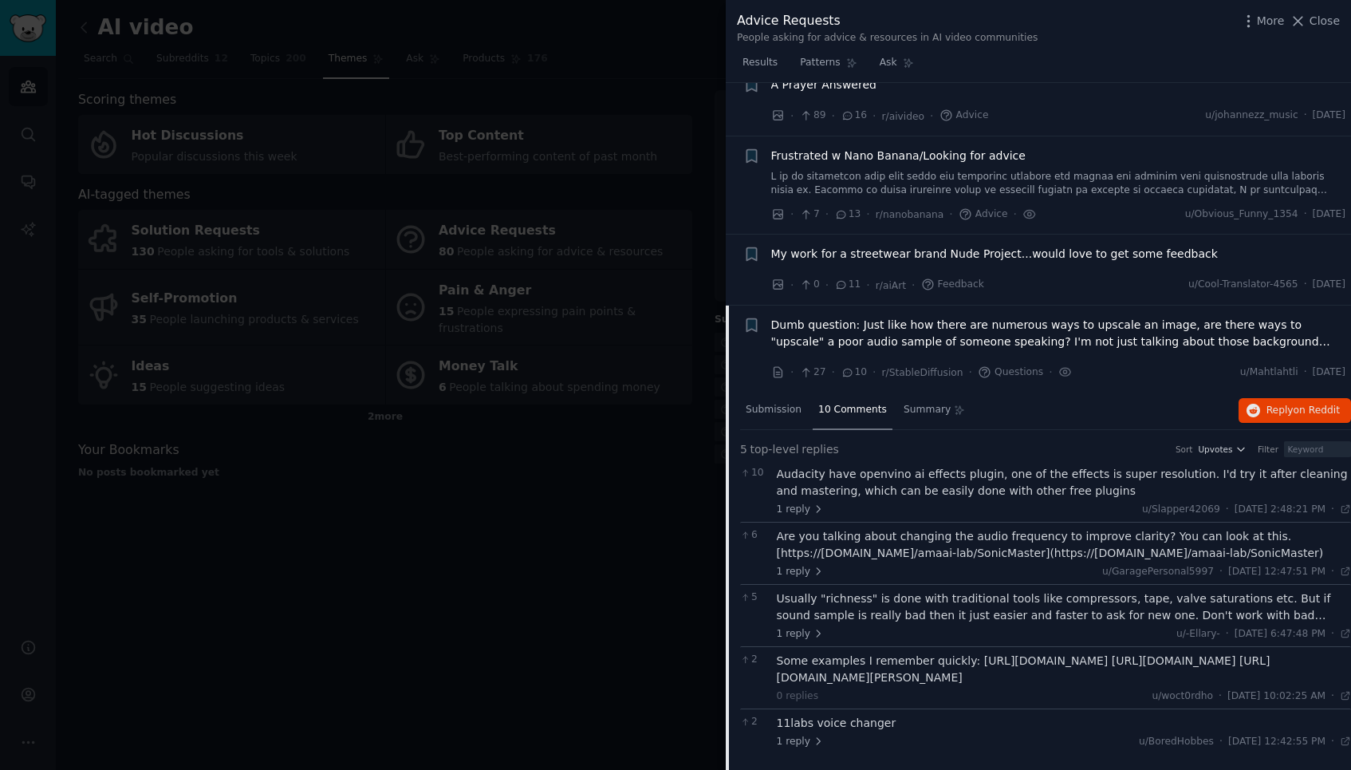
scroll to position [569, 0]
click at [912, 326] on span "Dumb question: Just like how there are numerous ways to upscale an image, are t…" at bounding box center [1058, 336] width 575 height 33
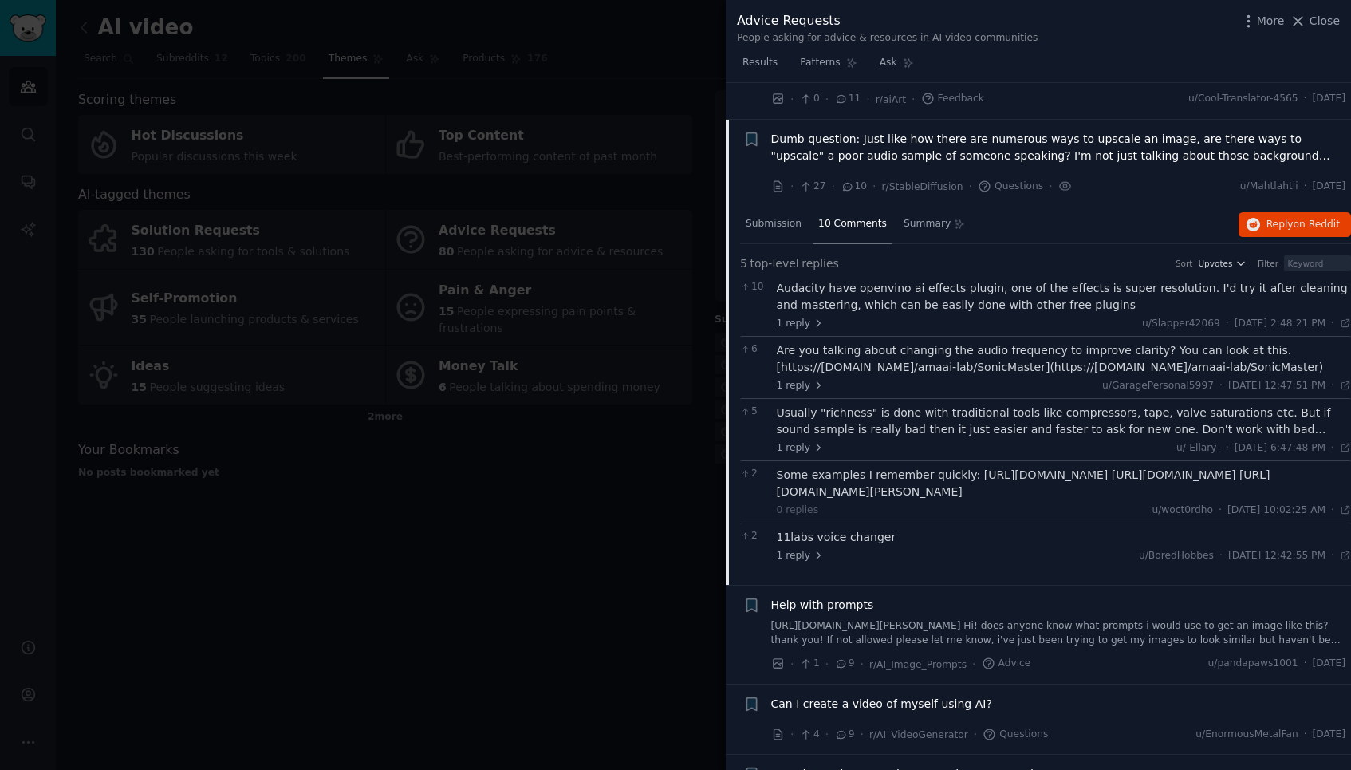
scroll to position [778, 0]
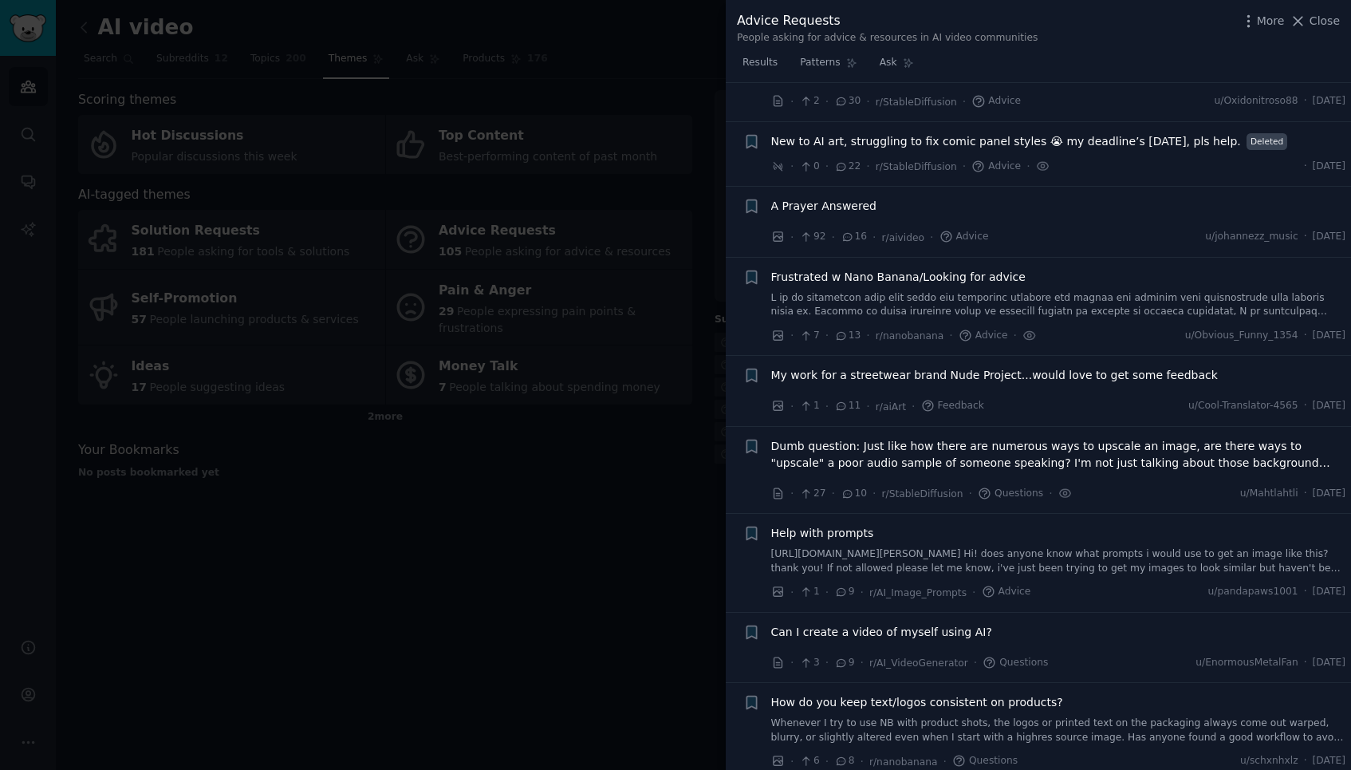
scroll to position [502, 0]
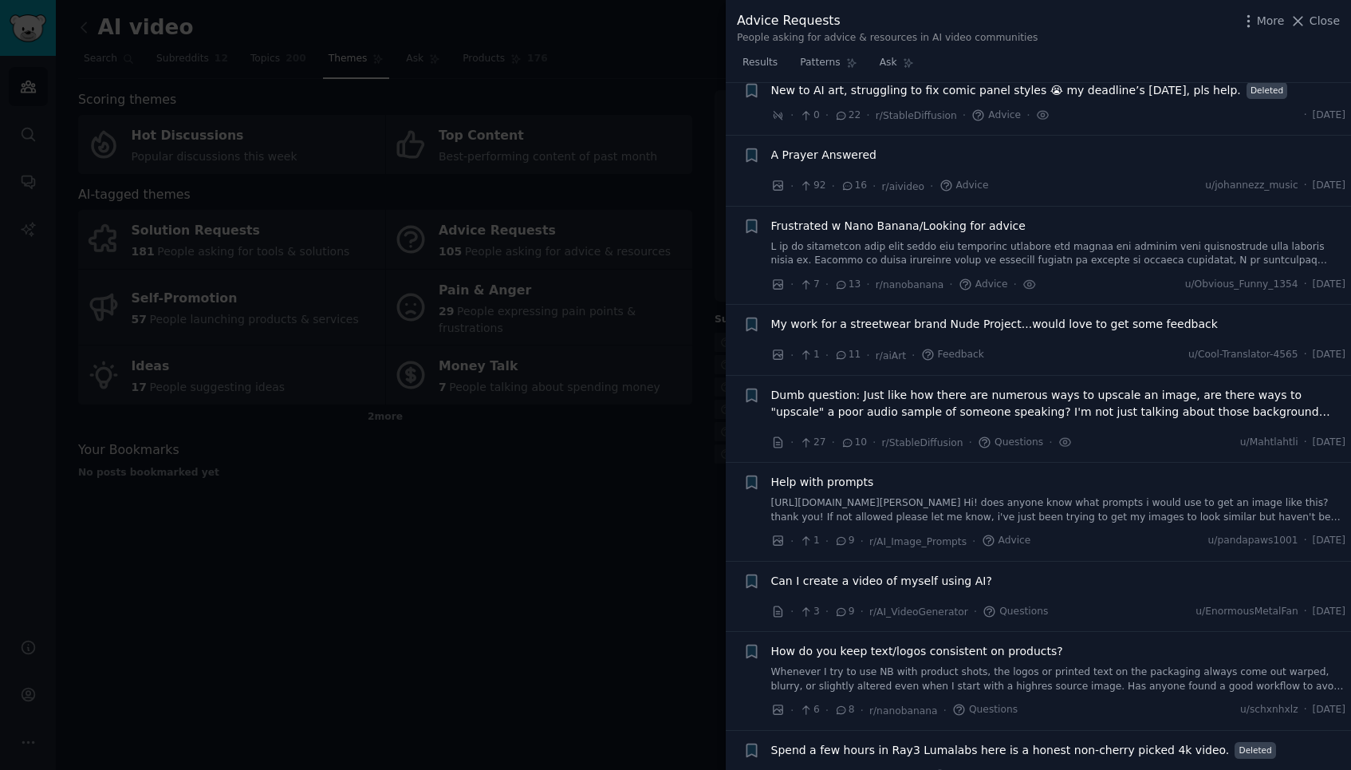
click at [922, 389] on span "Dumb question: Just like how there are numerous ways to upscale an image, are t…" at bounding box center [1058, 403] width 575 height 33
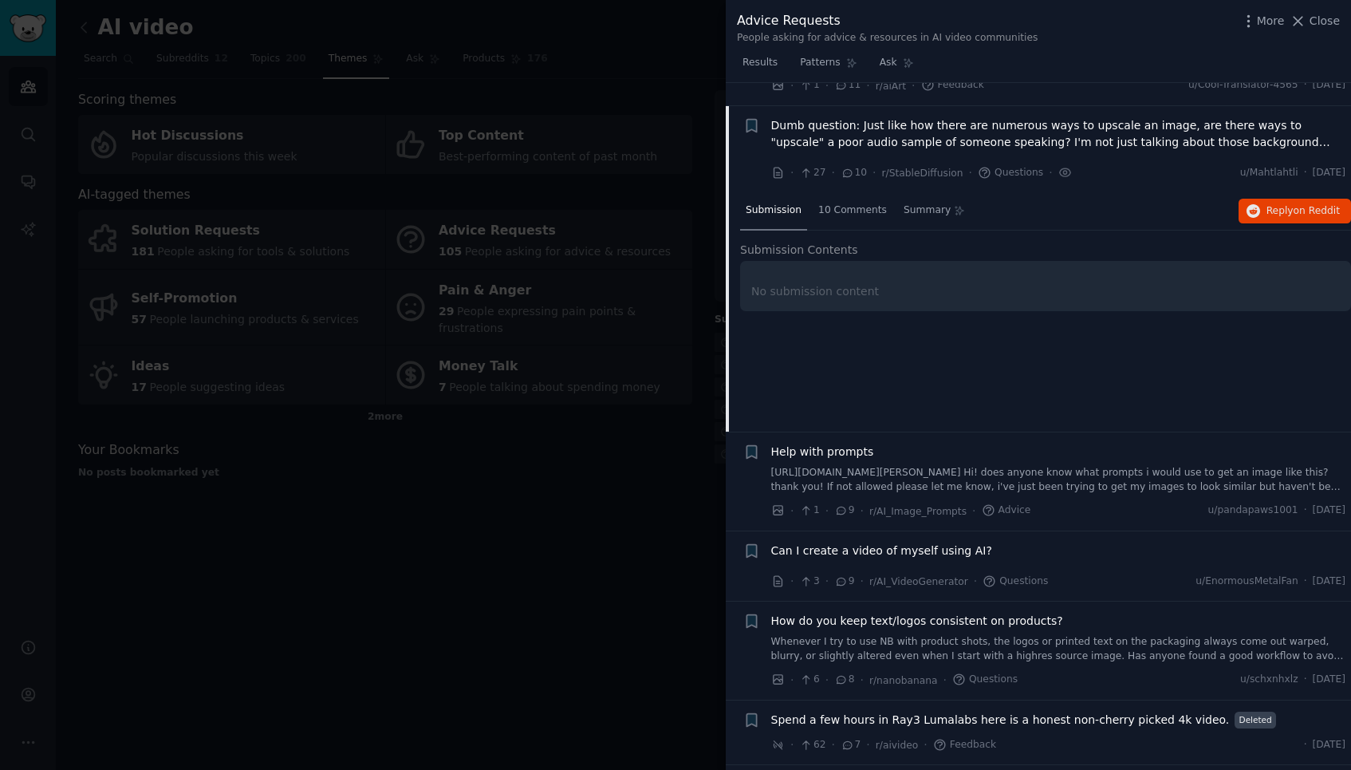
scroll to position [778, 0]
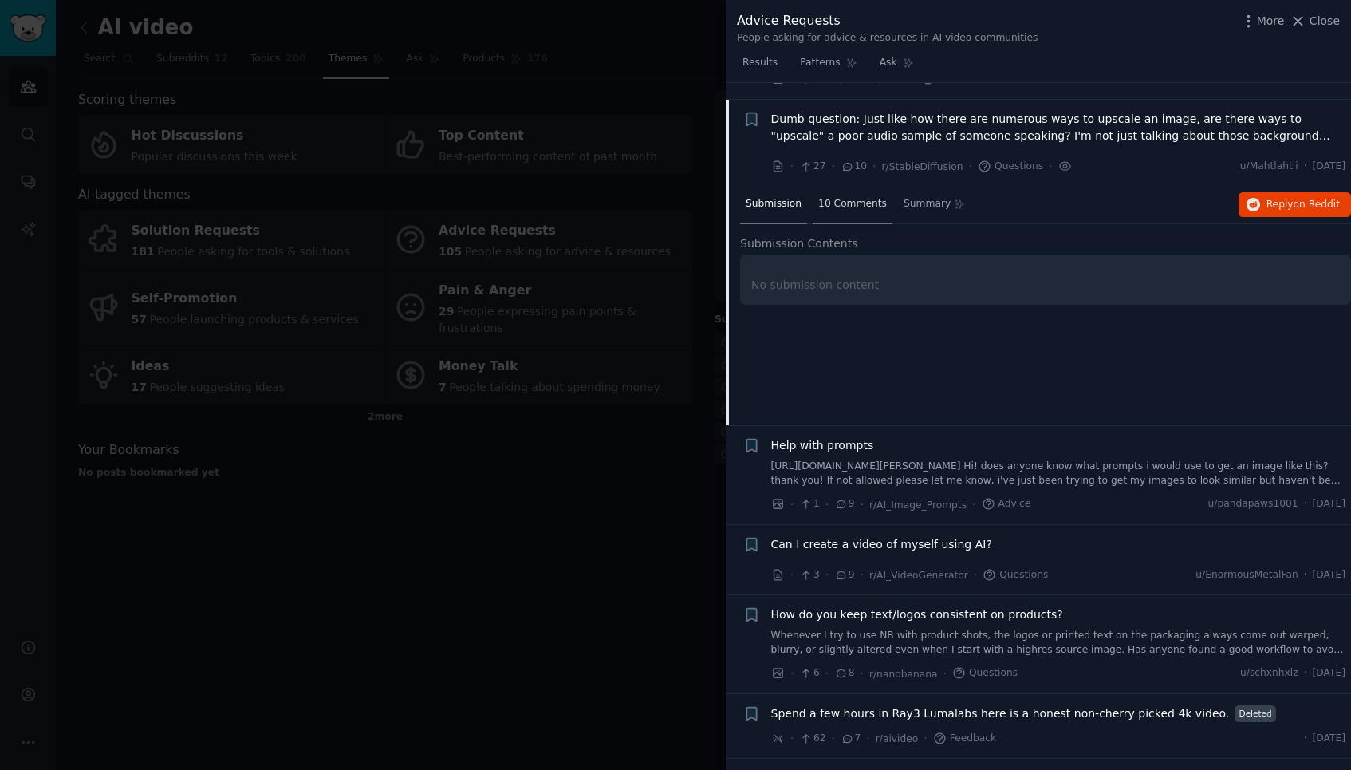
click at [849, 197] on span "10 Comments" at bounding box center [852, 204] width 69 height 14
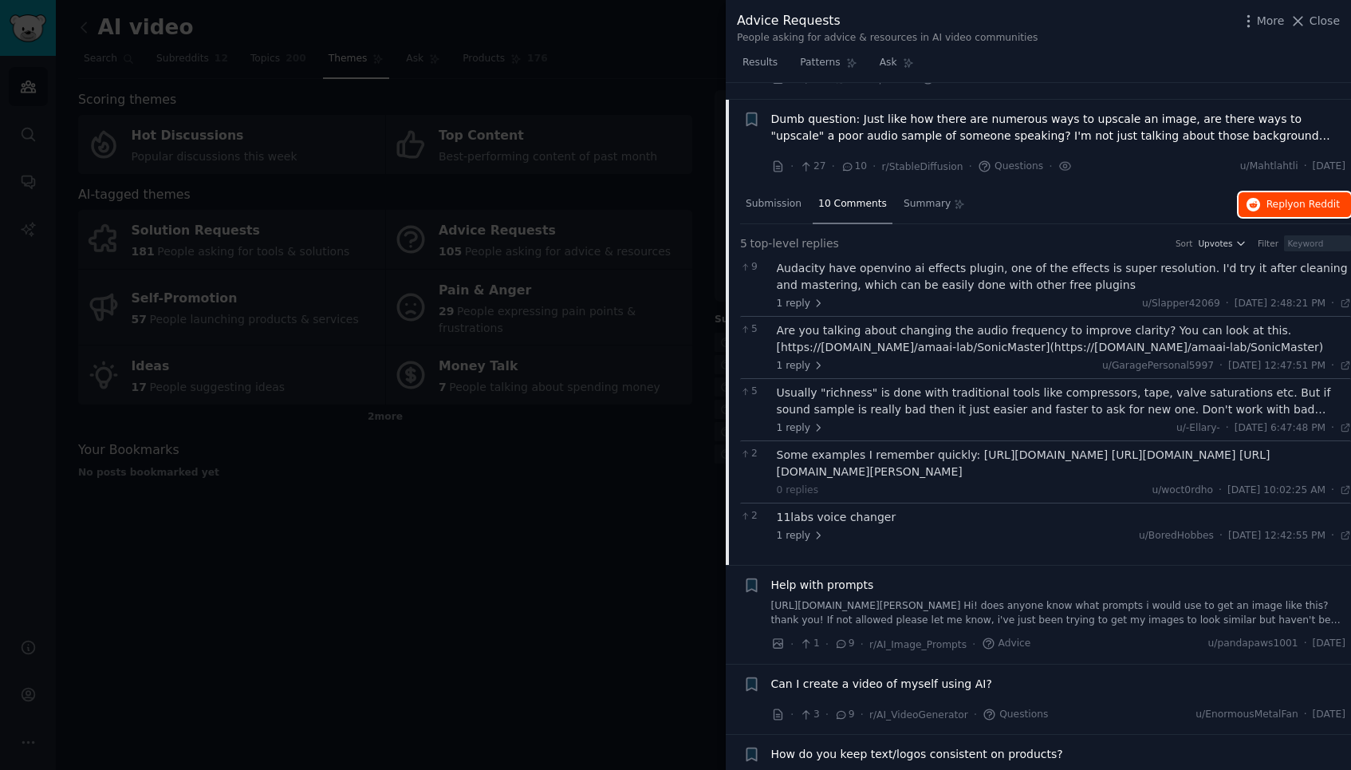
click at [1286, 198] on span "Reply on Reddit" at bounding box center [1303, 205] width 73 height 14
